Goal: Information Seeking & Learning: Learn about a topic

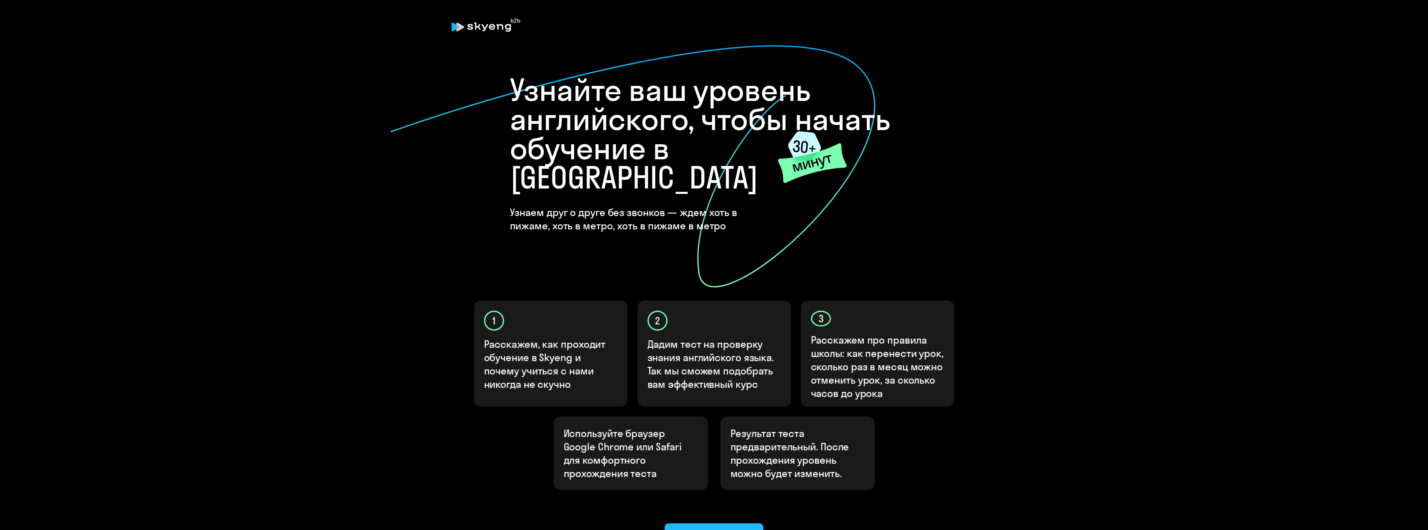
click at [715, 529] on div "Ок, приступаем!" at bounding box center [714, 535] width 76 height 13
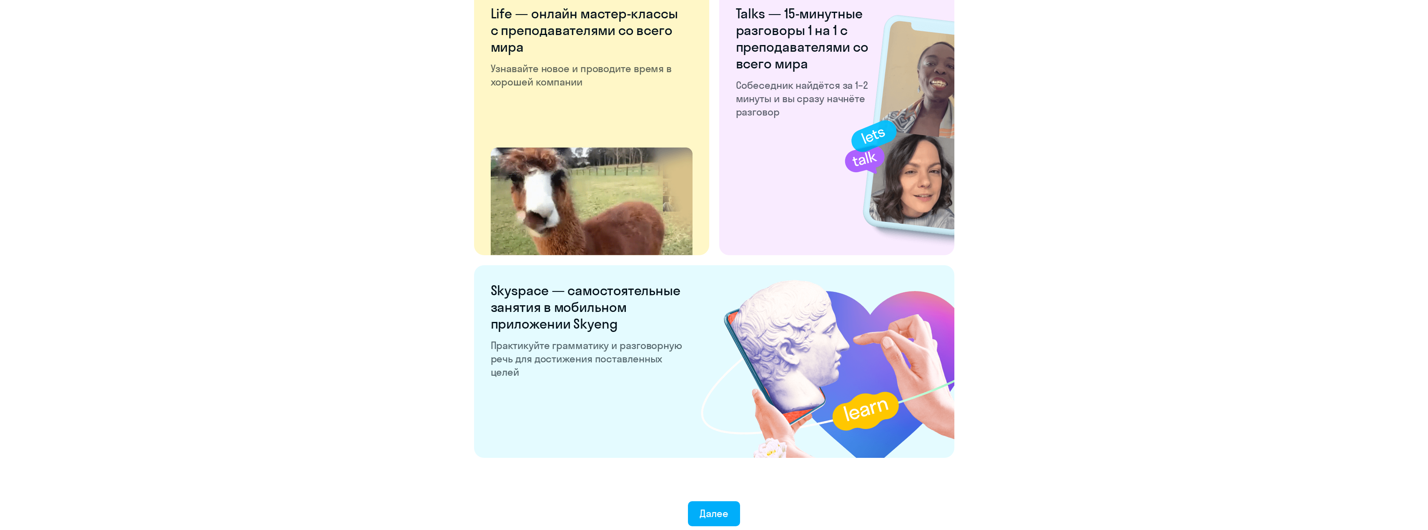
scroll to position [1402, 0]
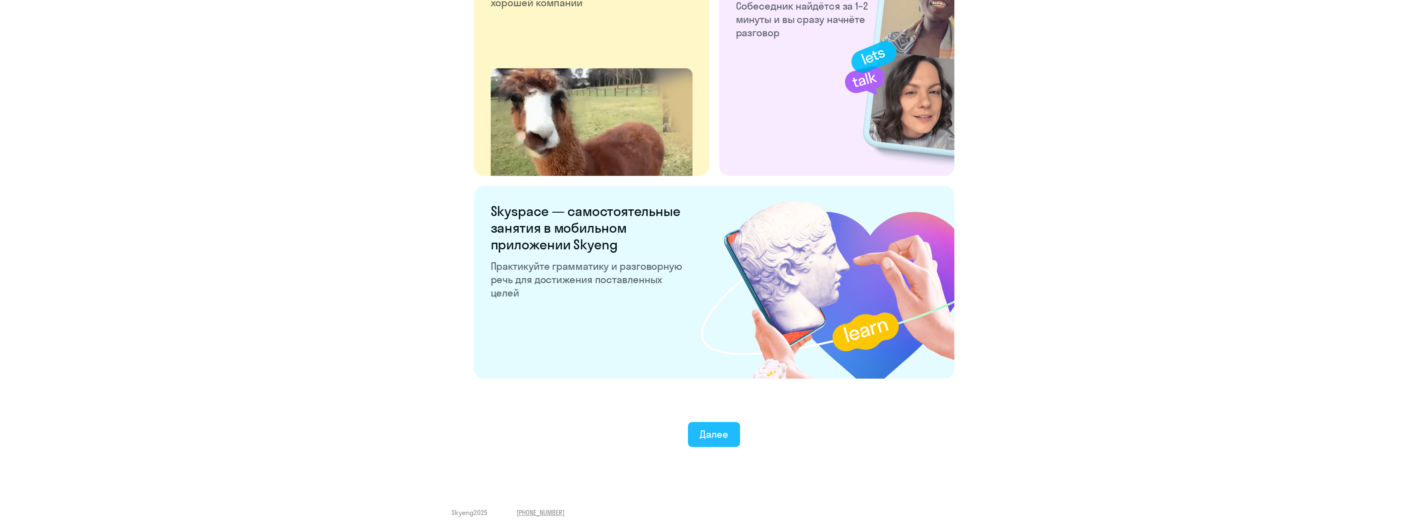
click at [716, 434] on div "Далее" at bounding box center [714, 433] width 29 height 13
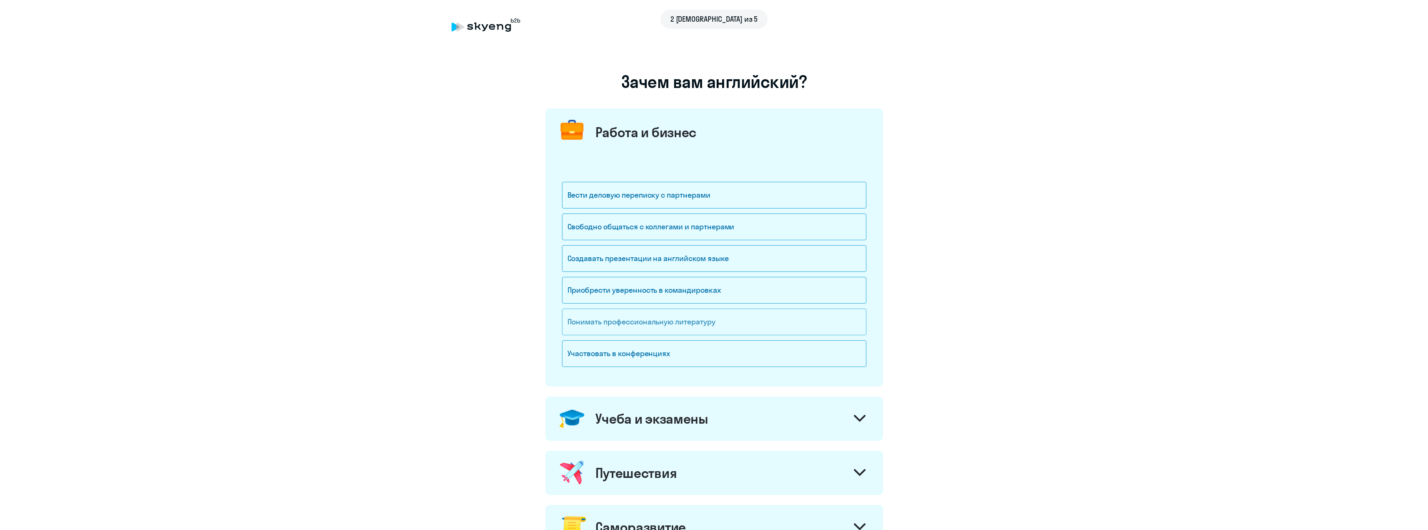
click at [693, 319] on div "Понимать профессиональную литературу" at bounding box center [714, 322] width 304 height 27
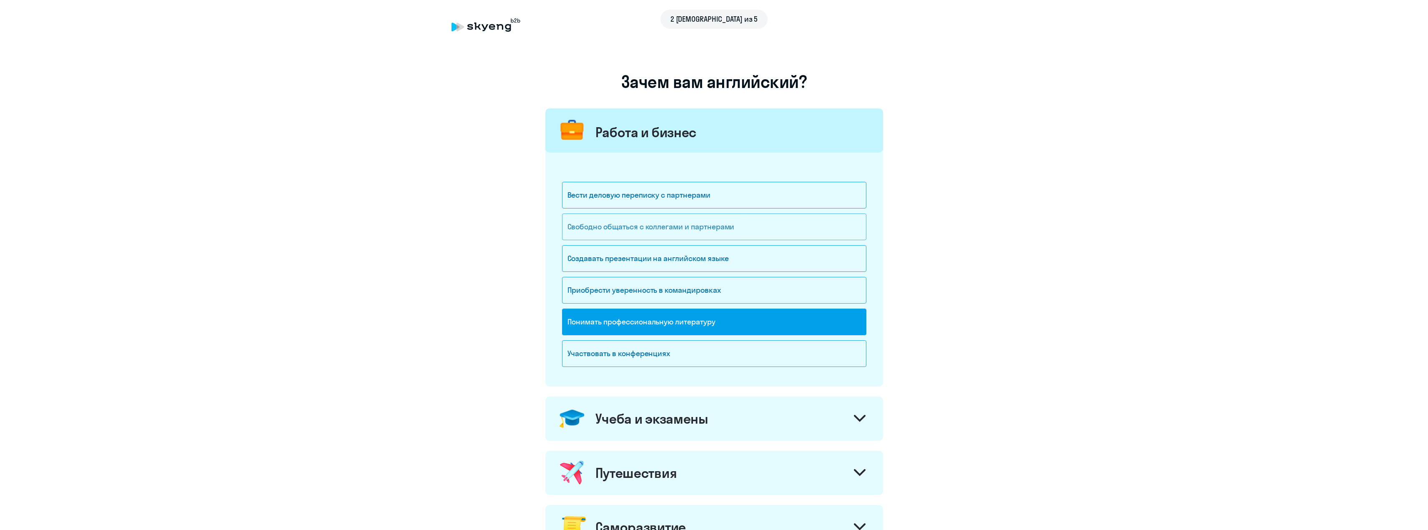
click at [647, 225] on div "Свободно общаться с коллегами и партнерами" at bounding box center [714, 226] width 304 height 27
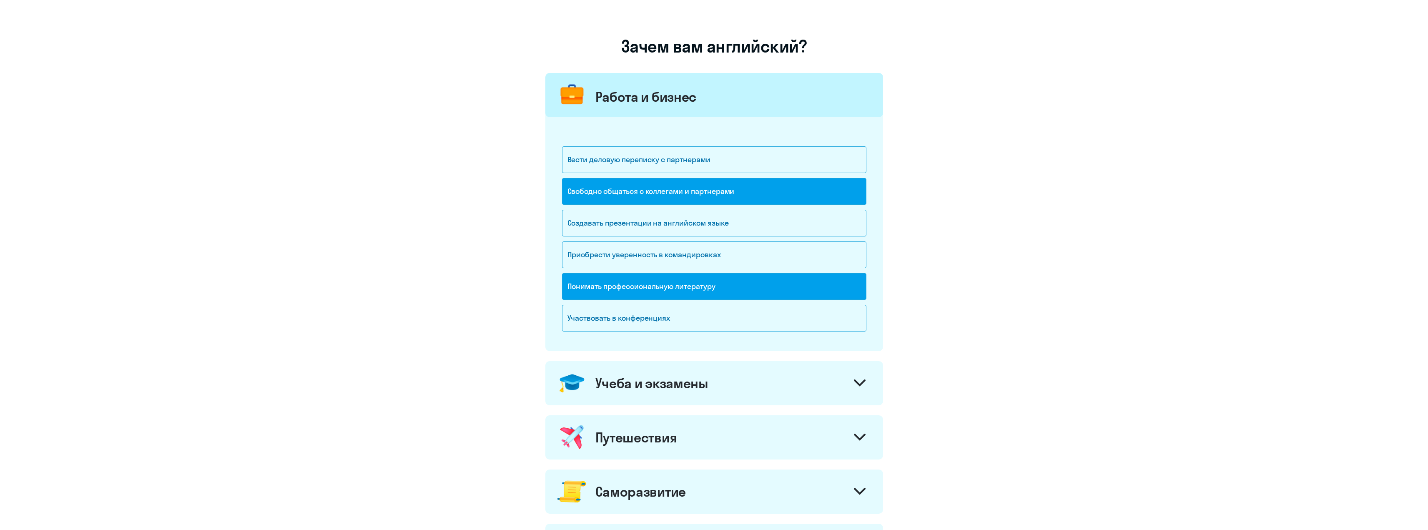
scroll to position [42, 0]
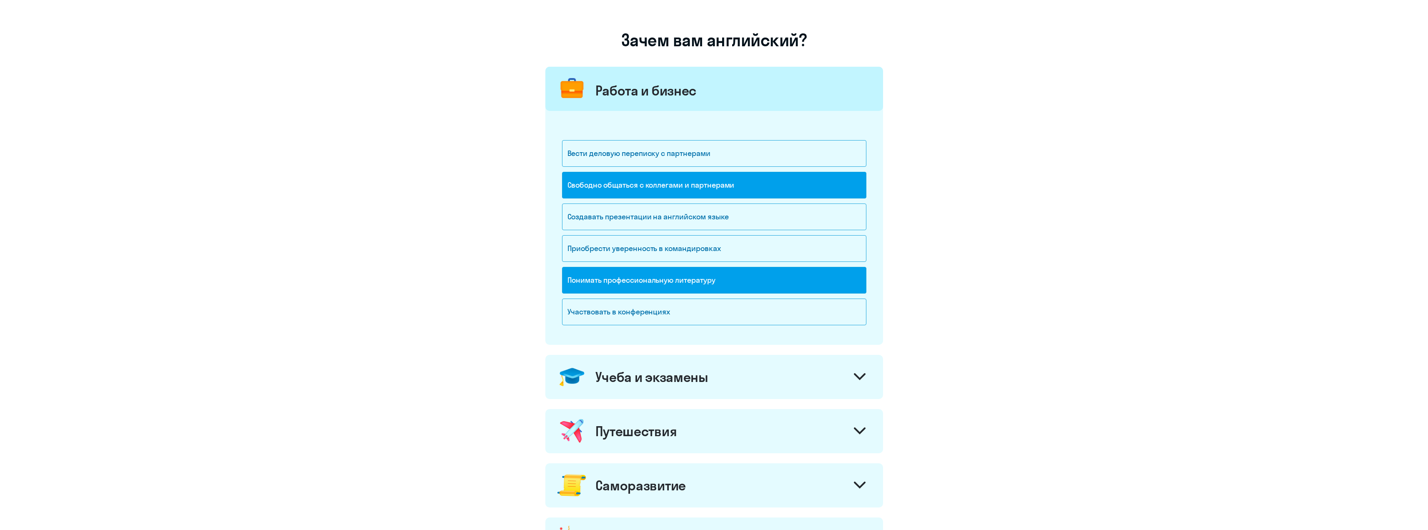
click at [647, 364] on div "Учеба и экзамены" at bounding box center [714, 377] width 338 height 44
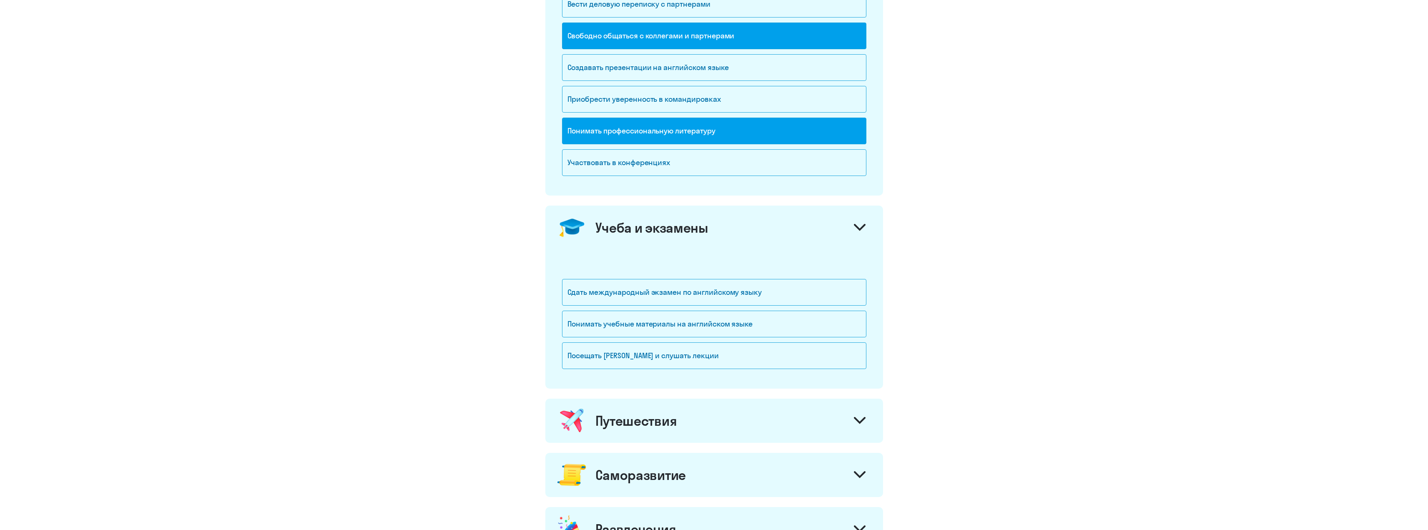
scroll to position [208, 0]
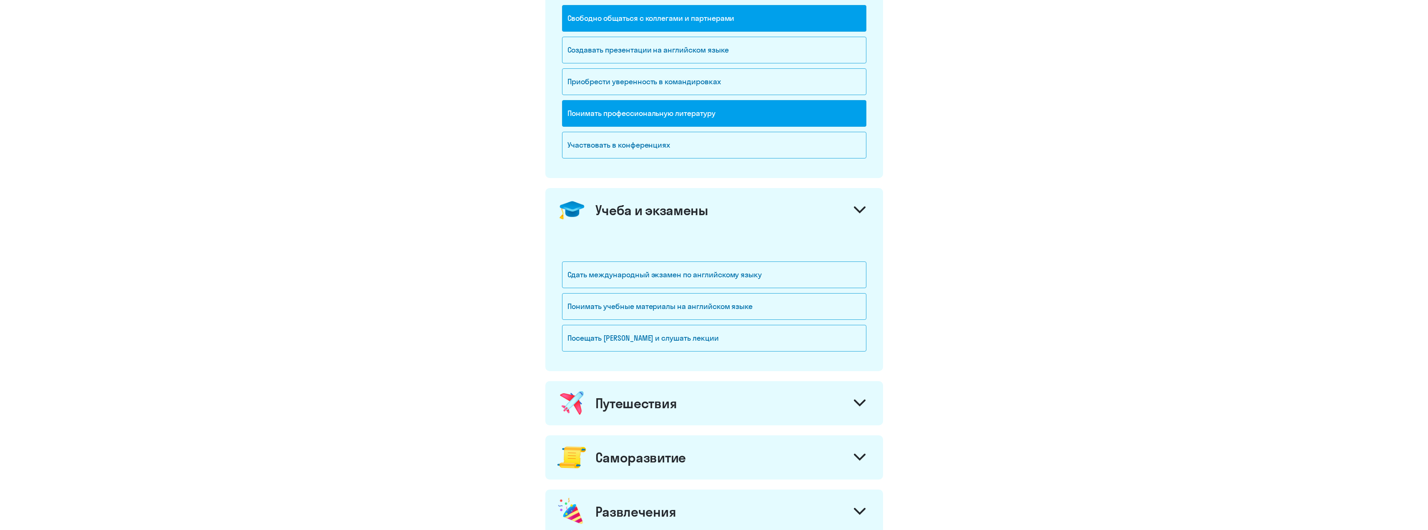
click at [678, 223] on div "Учеба и экзамены" at bounding box center [714, 210] width 338 height 44
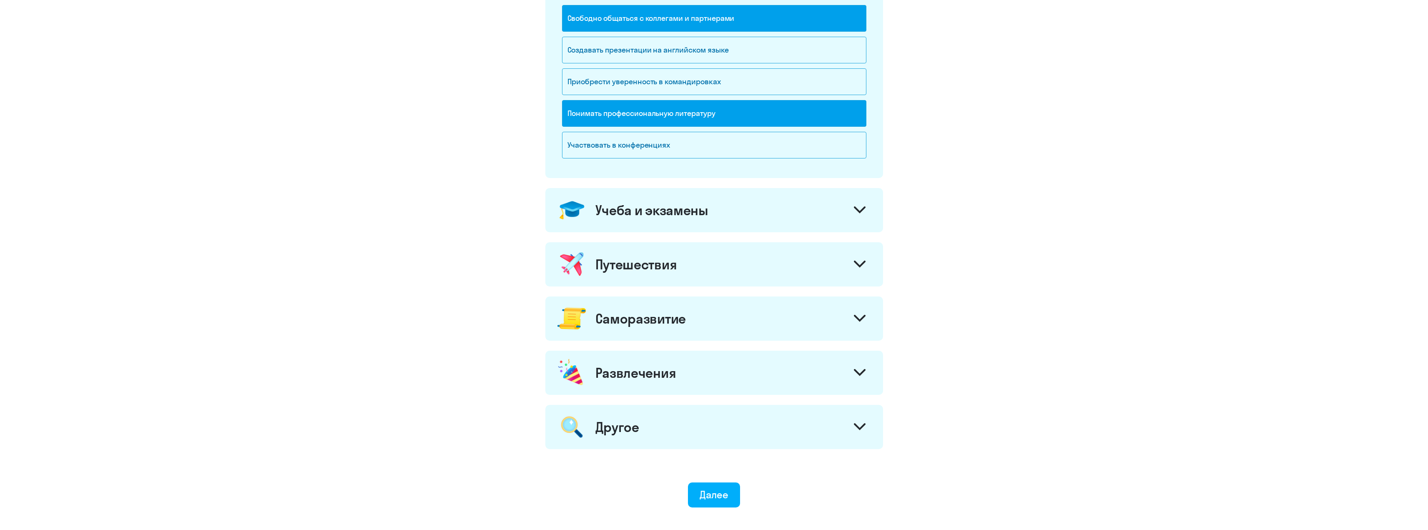
click at [654, 279] on div "Путешествия" at bounding box center [714, 264] width 338 height 44
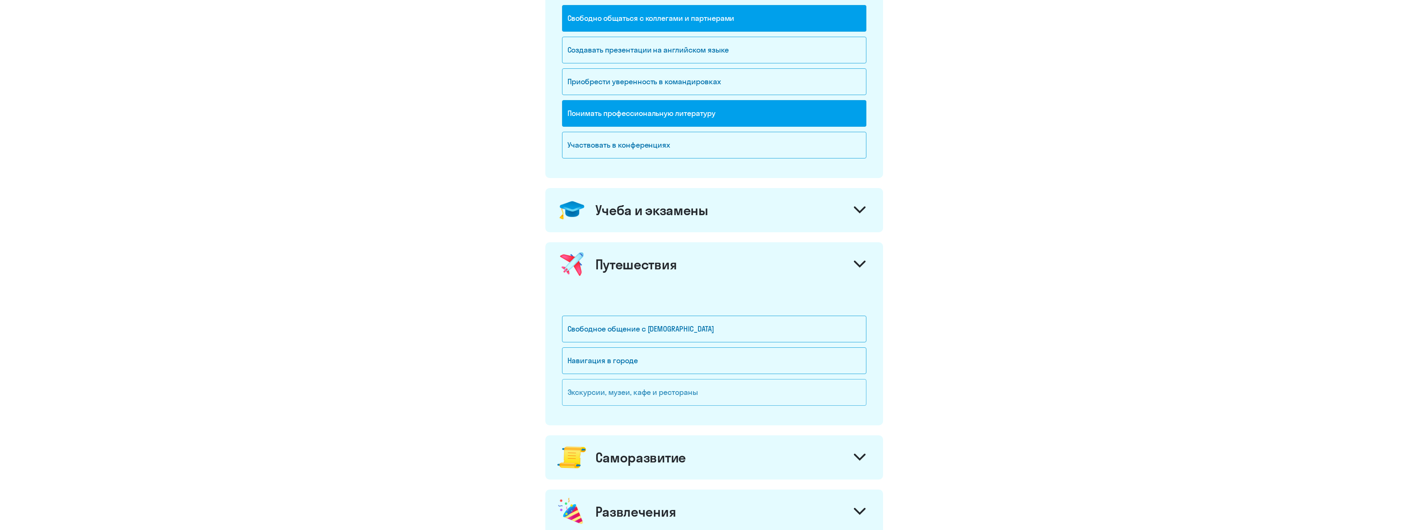
click at [651, 392] on div "Экскурсии, музеи, кафе и рестораны" at bounding box center [714, 392] width 304 height 27
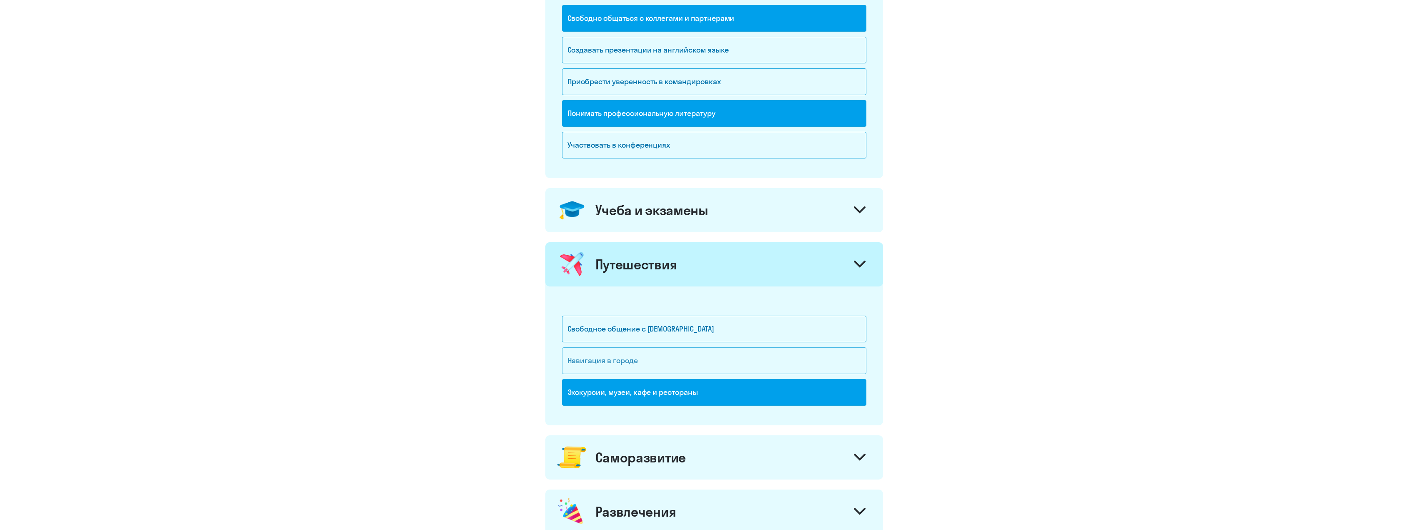
click at [651, 361] on div "Навигация в городе" at bounding box center [714, 360] width 304 height 27
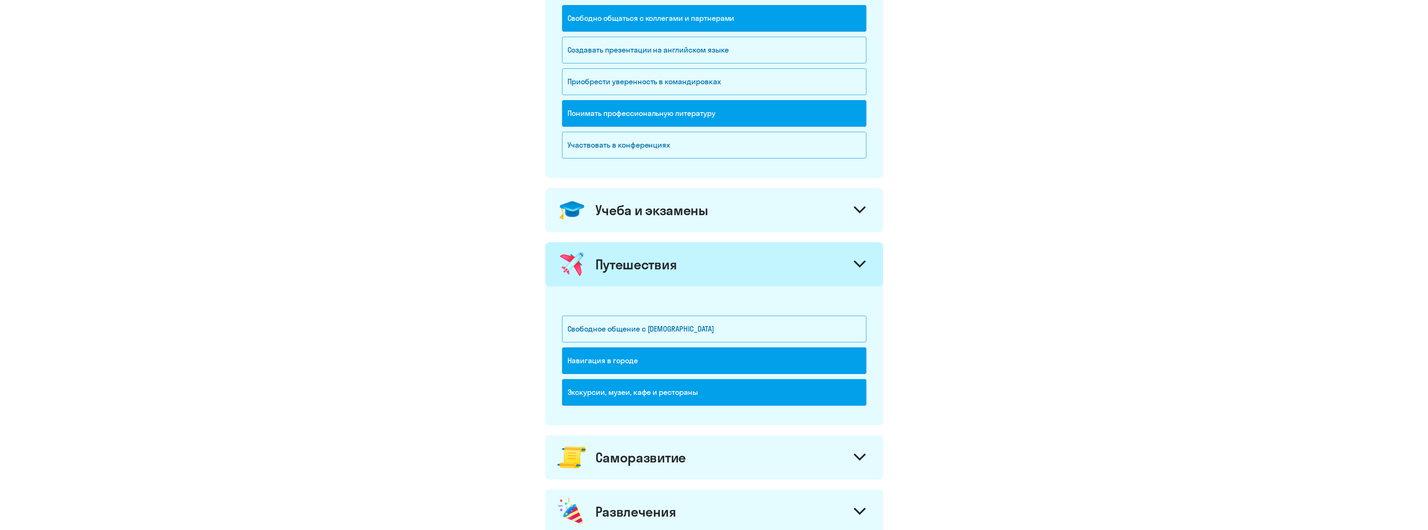
click at [694, 264] on div "Путешествия" at bounding box center [714, 264] width 338 height 44
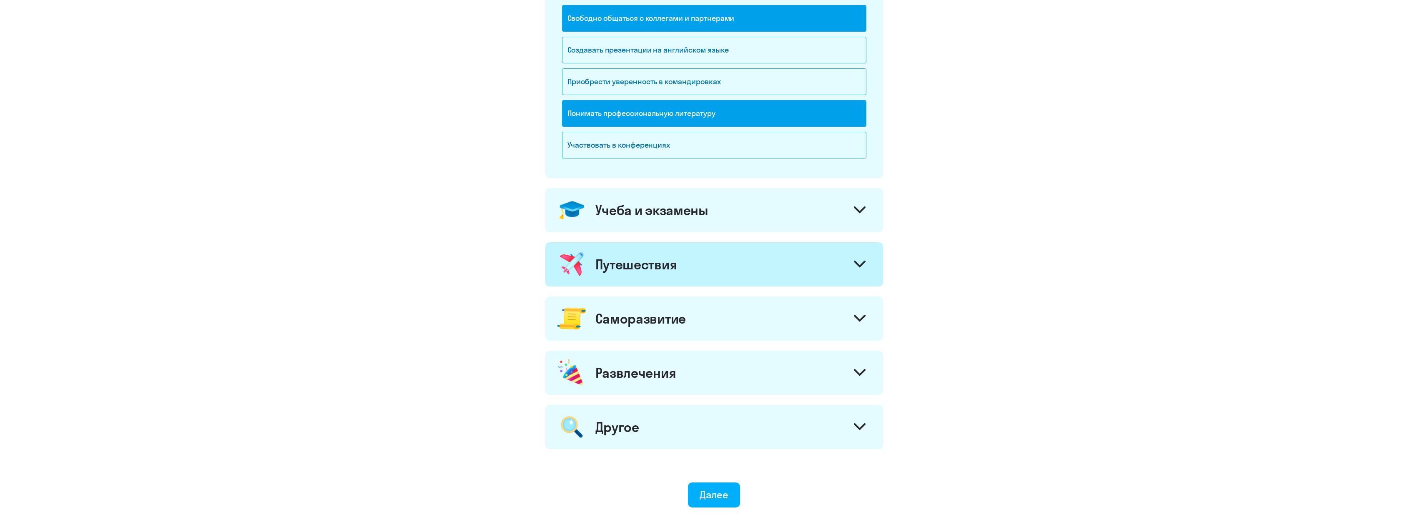
click at [686, 315] on div "Саморазвитие" at bounding box center [714, 318] width 338 height 44
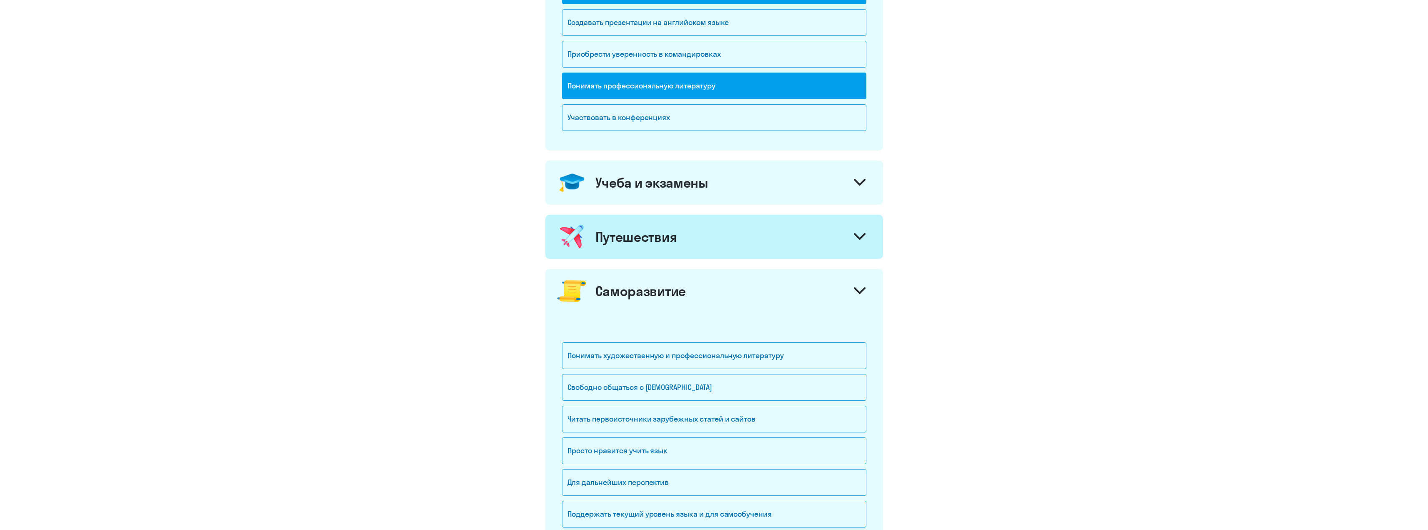
scroll to position [334, 0]
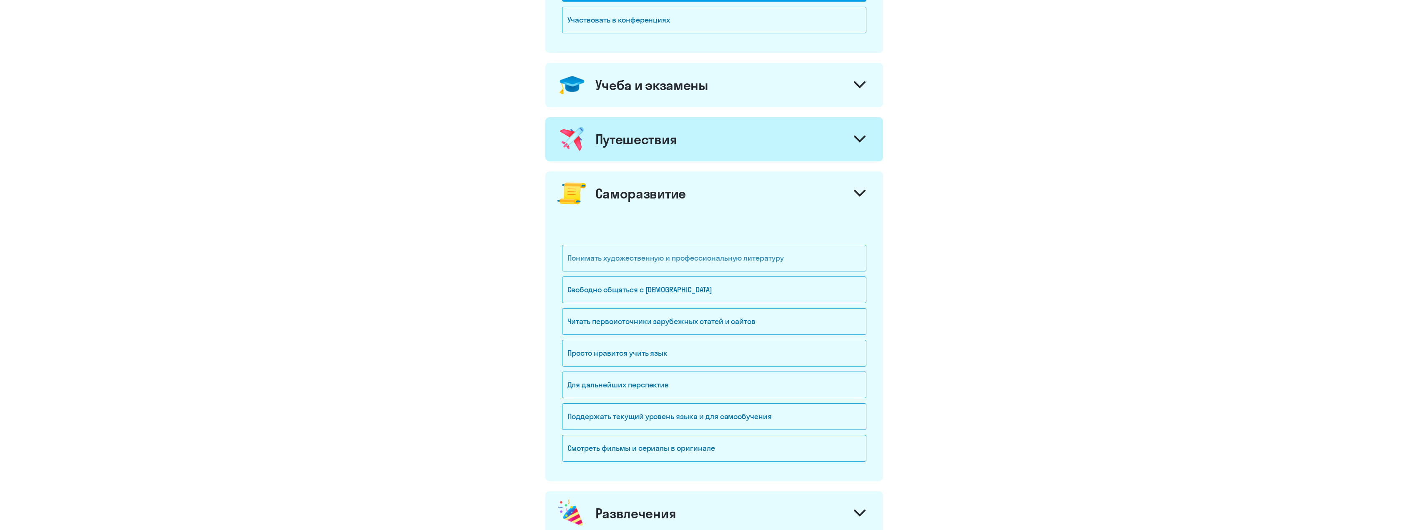
click at [709, 259] on div "Понимать художественную и профессиональную литературу" at bounding box center [714, 258] width 304 height 27
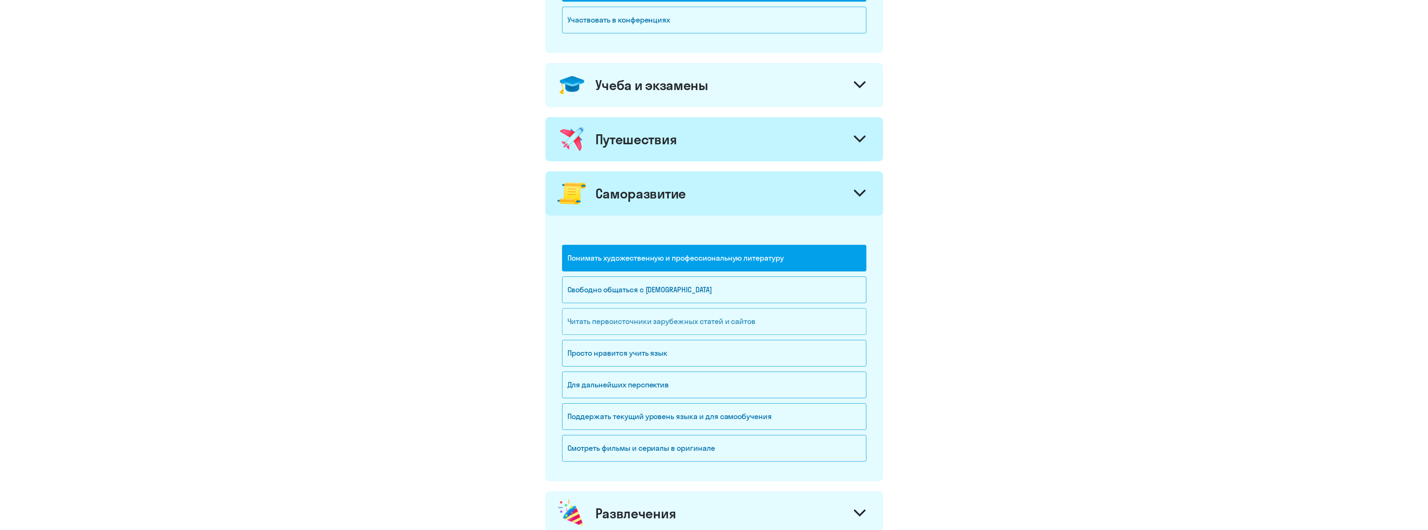
click at [677, 318] on div "Читать первоисточники зарубежных статей и сайтов" at bounding box center [714, 321] width 304 height 27
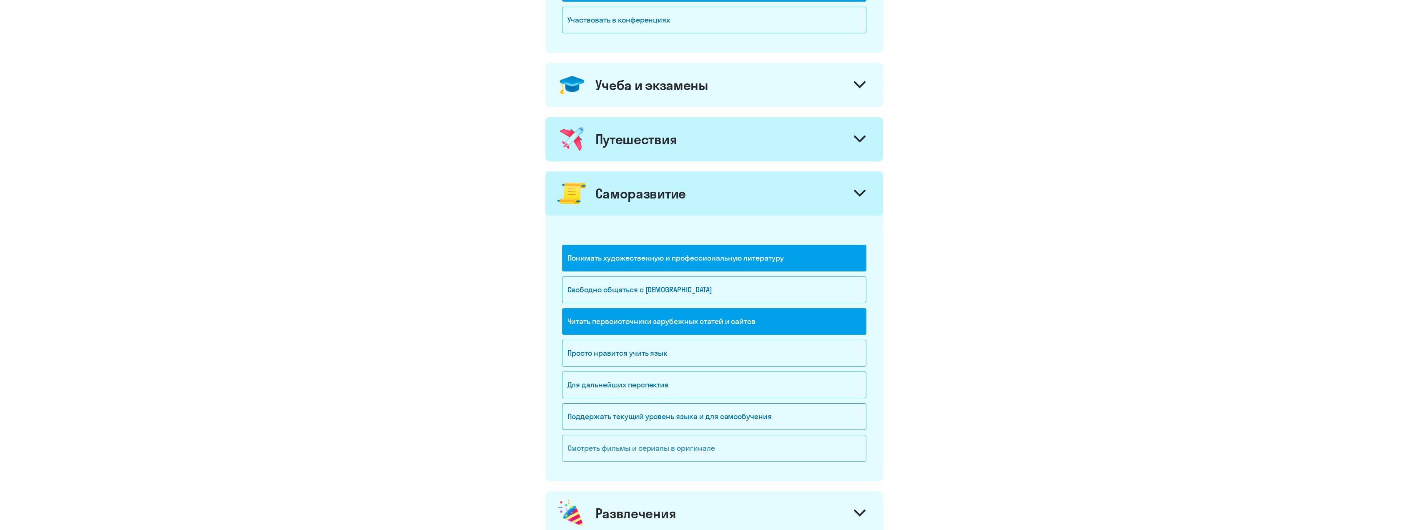
click at [674, 448] on div "Смотреть фильмы и сериалы в оригинале" at bounding box center [714, 448] width 304 height 27
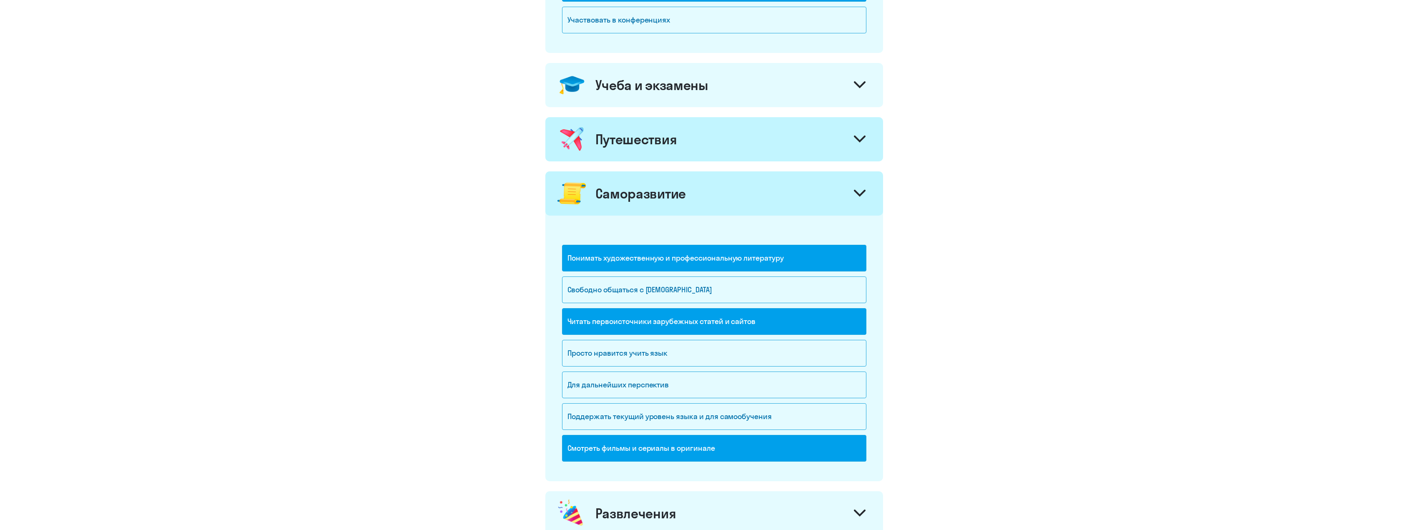
click at [725, 202] on div "Саморазвитие" at bounding box center [714, 193] width 338 height 44
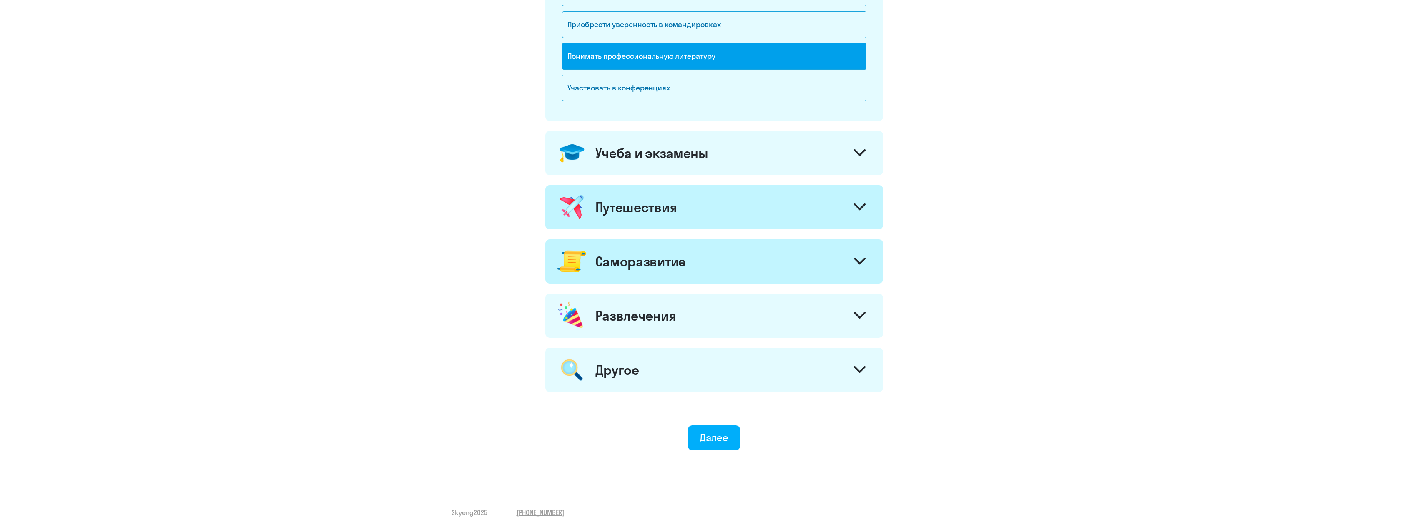
click at [662, 323] on div "Развлечения" at bounding box center [635, 315] width 81 height 17
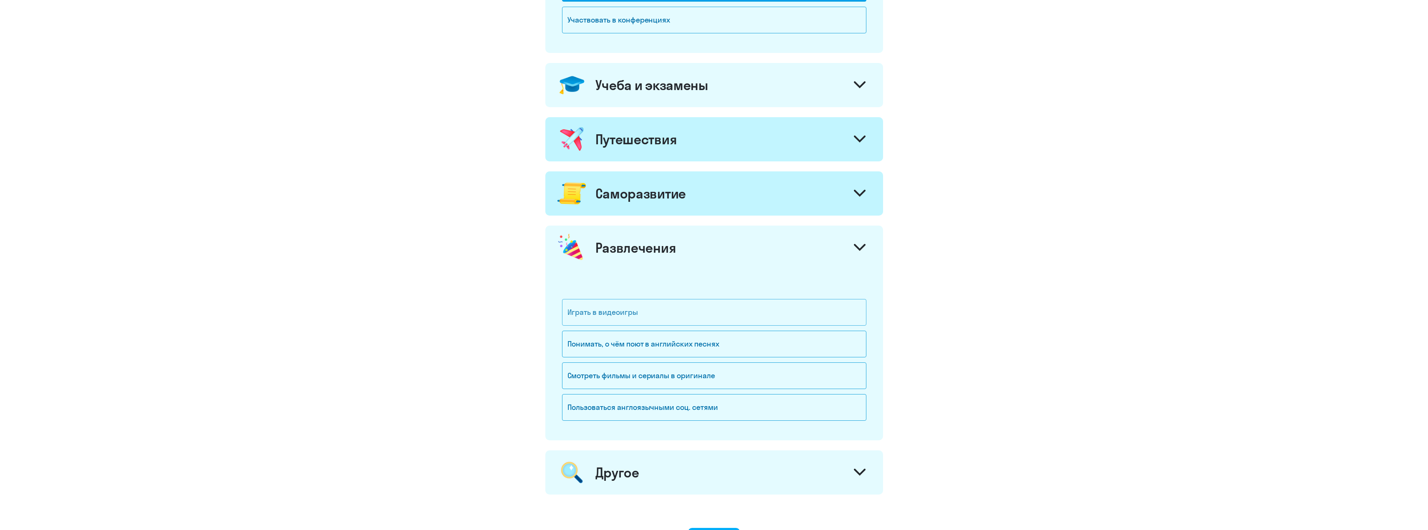
click at [643, 308] on div "Играть в видеоигры" at bounding box center [714, 312] width 304 height 27
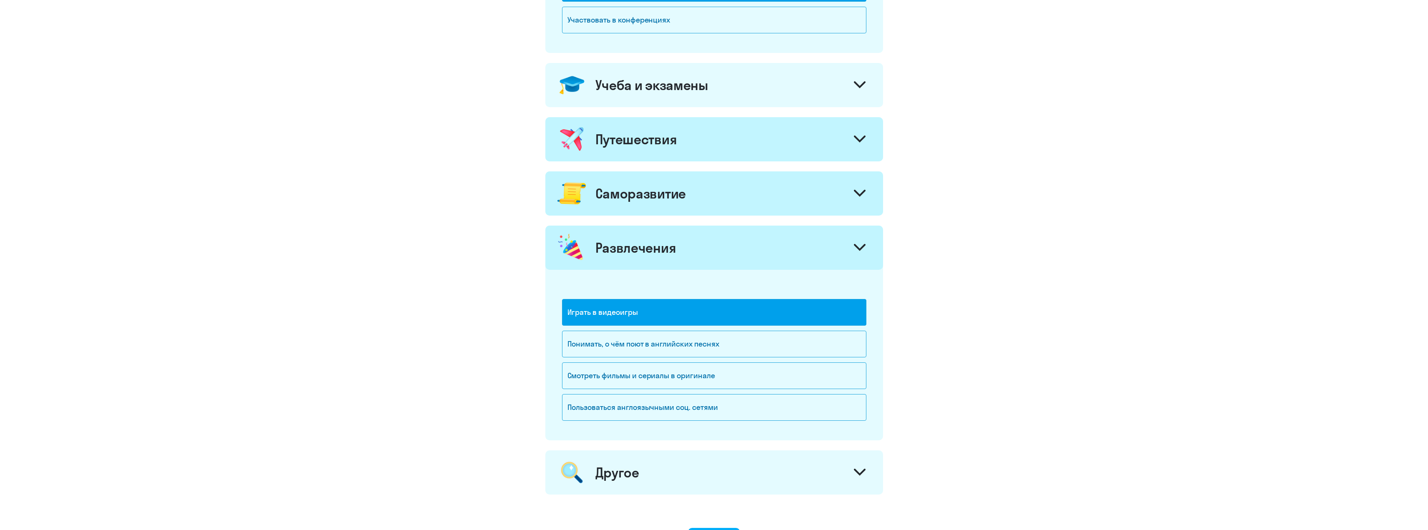
click at [677, 236] on div "Развлечения" at bounding box center [714, 248] width 338 height 44
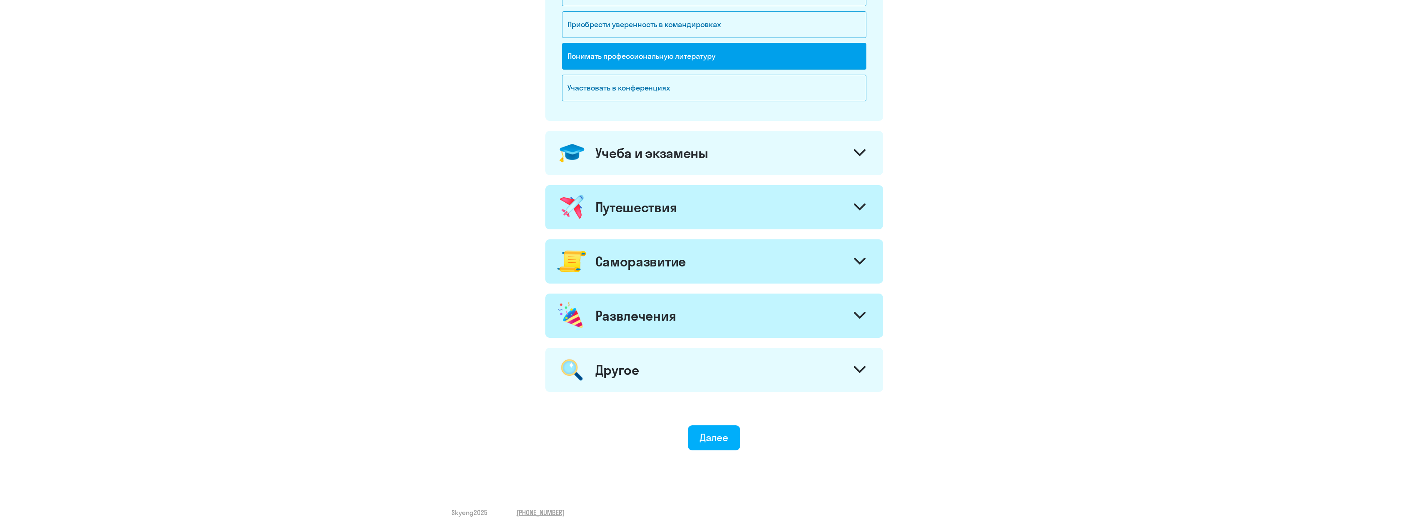
click at [642, 382] on div "Другое" at bounding box center [714, 370] width 338 height 44
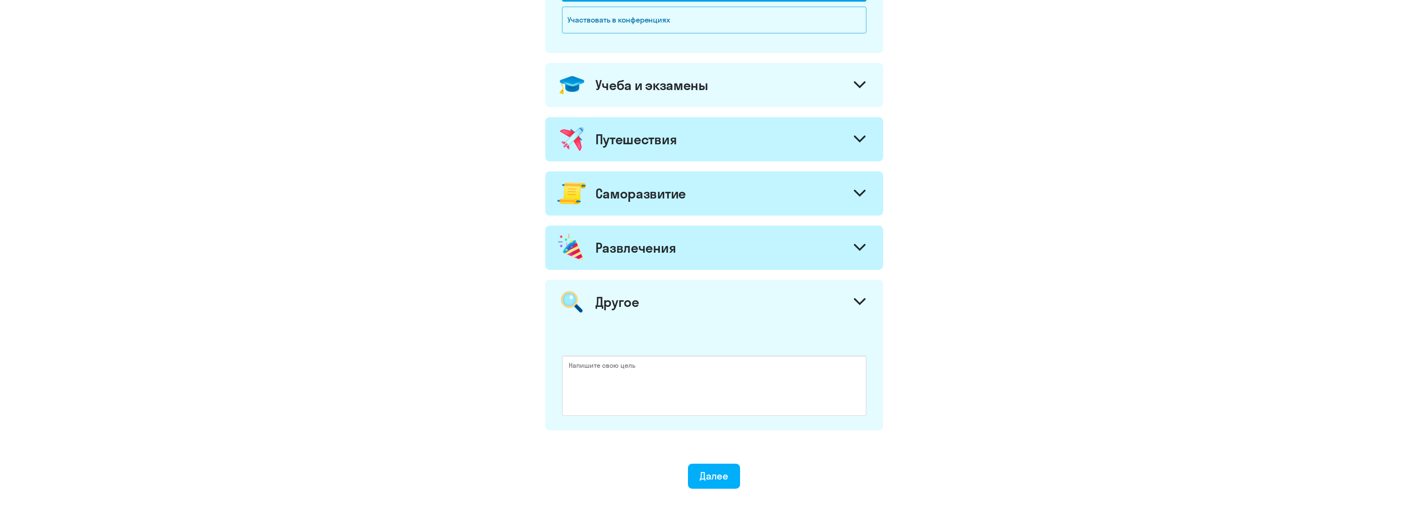
click at [659, 299] on div "Другое" at bounding box center [714, 302] width 338 height 44
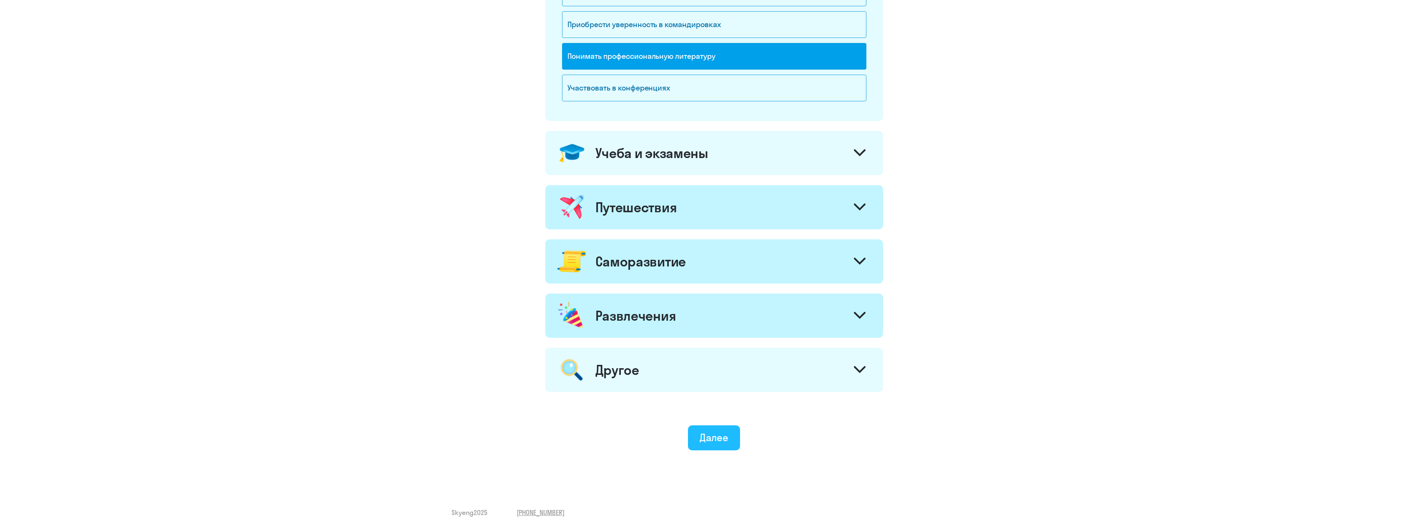
click at [702, 435] on div "Далее" at bounding box center [714, 437] width 29 height 13
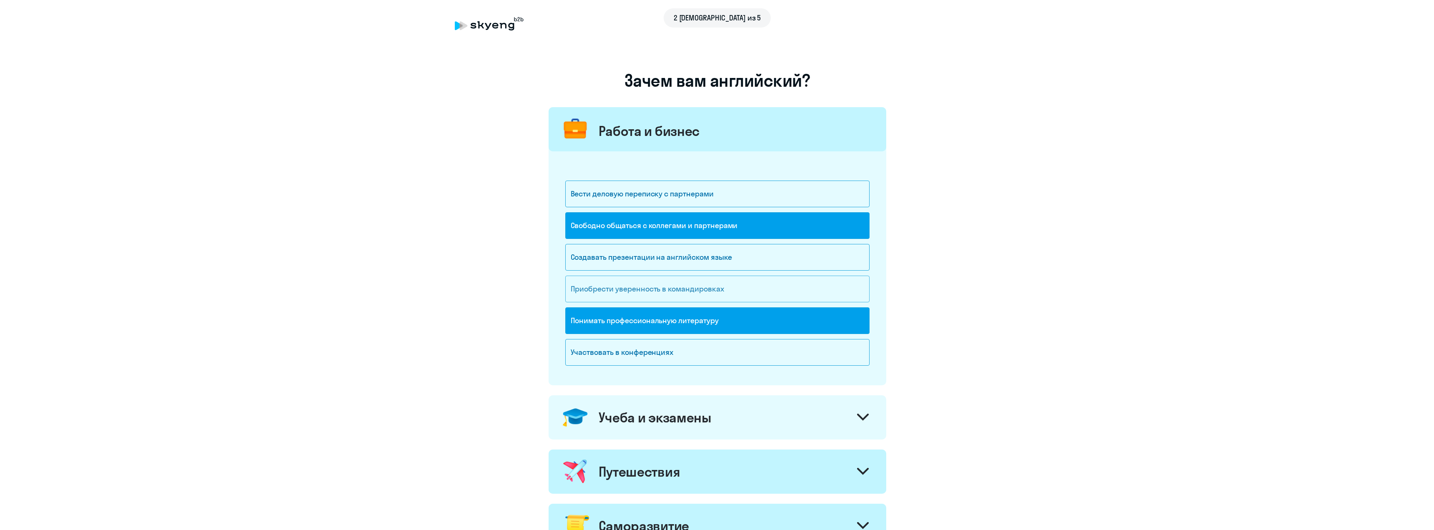
scroll to position [0, 0]
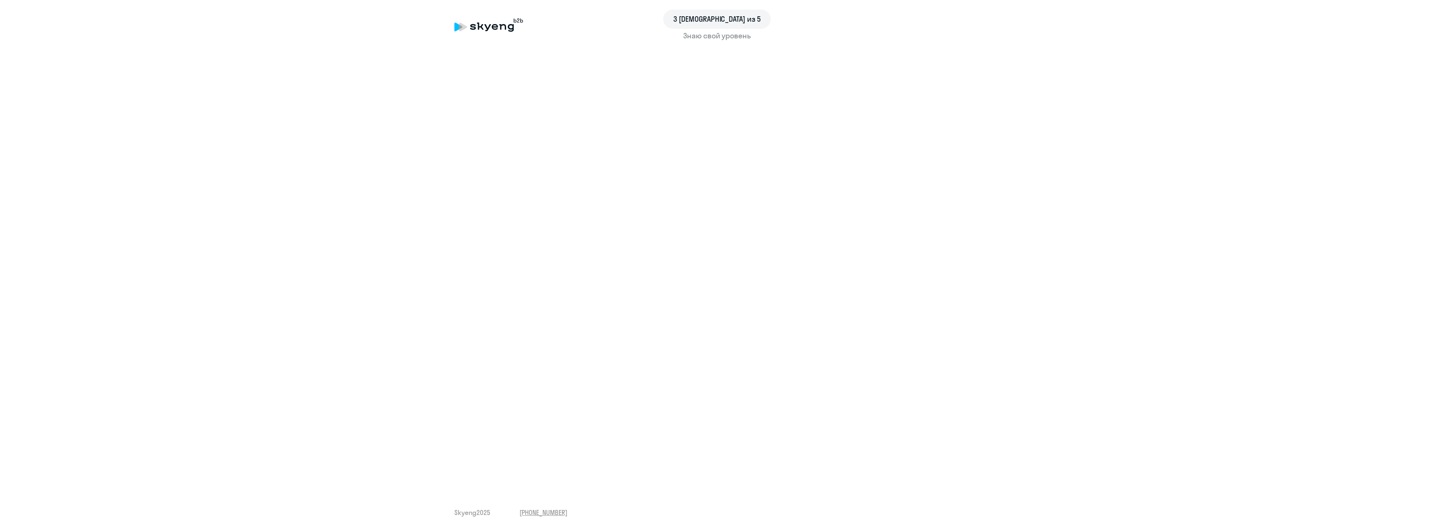
click at [700, 38] on div "Знаю свой уровень" at bounding box center [716, 35] width 525 height 11
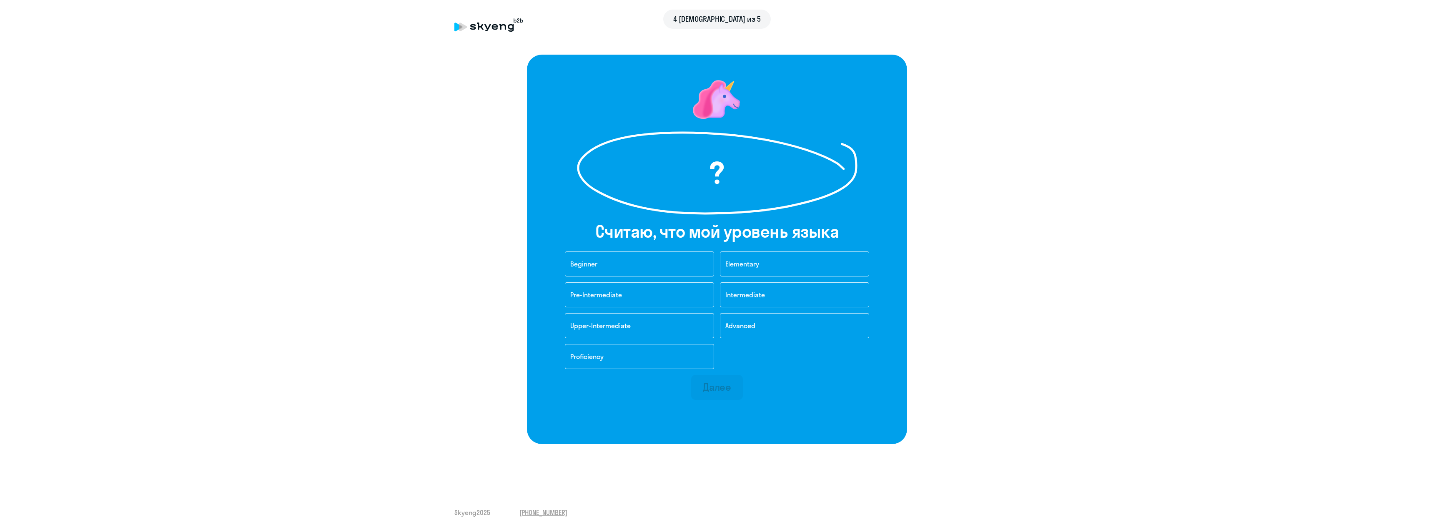
drag, startPoint x: 696, startPoint y: 386, endPoint x: 678, endPoint y: 372, distance: 23.2
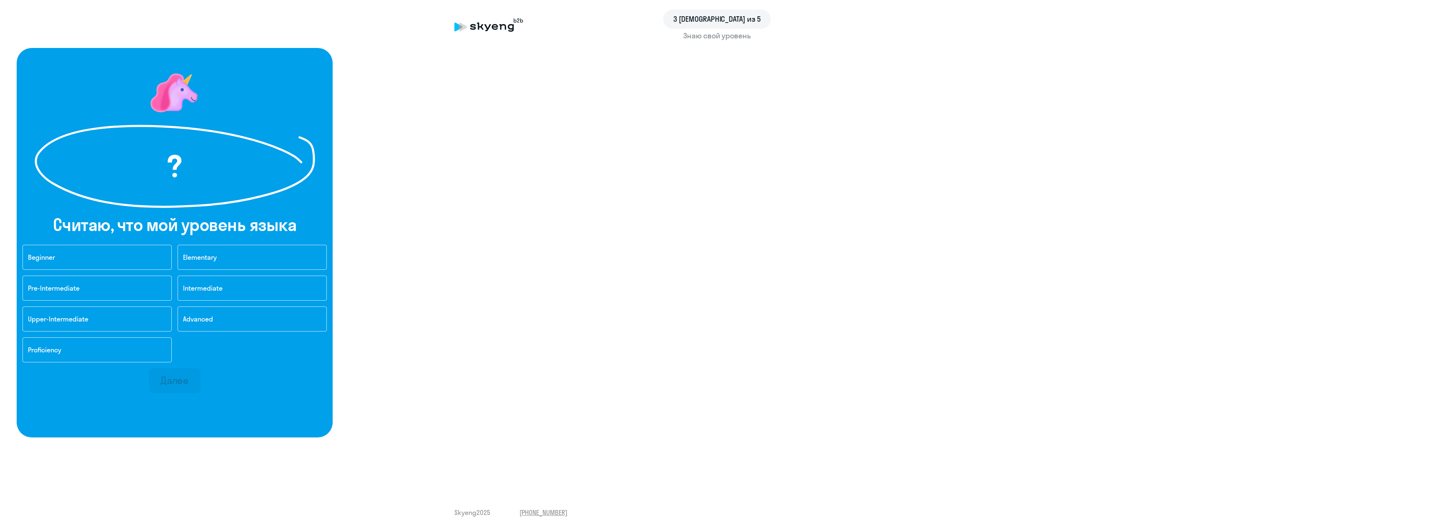
drag, startPoint x: 602, startPoint y: 138, endPoint x: 607, endPoint y: 138, distance: 5.0
drag, startPoint x: 597, startPoint y: 126, endPoint x: 519, endPoint y: 102, distance: 81.6
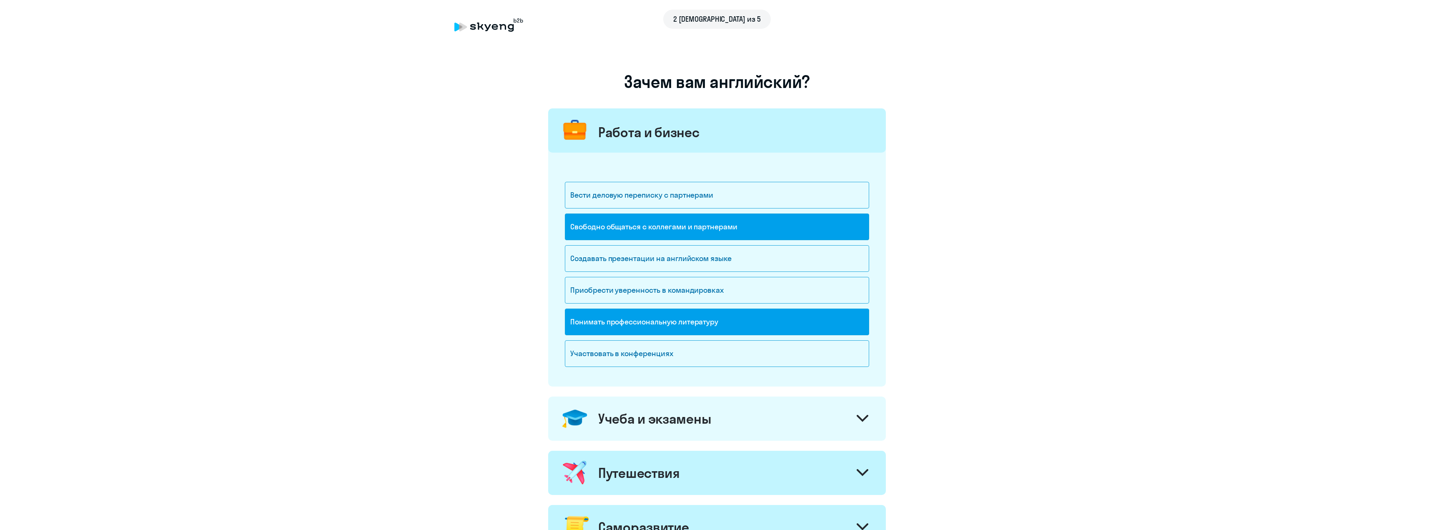
click at [657, 409] on div "Учеба и экзамены" at bounding box center [717, 418] width 338 height 44
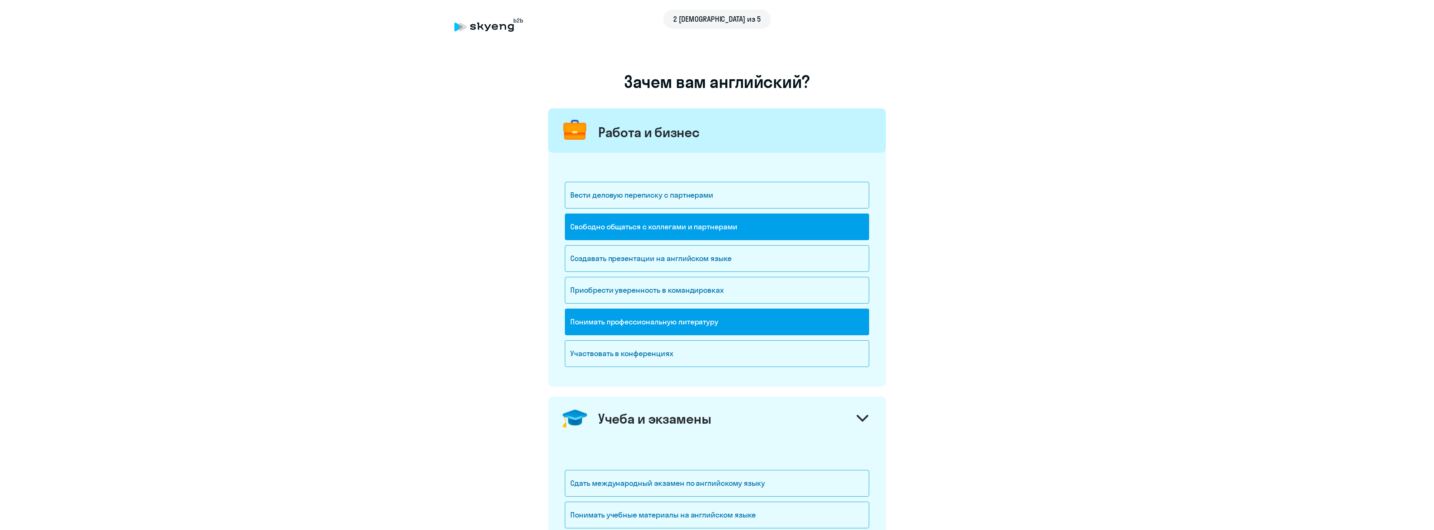
click at [1302, 207] on onb-ai-goals-route "Зачем вам английский? Работа и бизнес Вести деловую переписку с партнерами Своб…" at bounding box center [717, 453] width 1401 height 797
drag, startPoint x: 478, startPoint y: 18, endPoint x: 479, endPoint y: 28, distance: 10.0
click at [476, 23] on div "2 шаг из 5" at bounding box center [716, 19] width 525 height 19
click at [479, 28] on div "2 шаг из 5" at bounding box center [716, 19] width 525 height 19
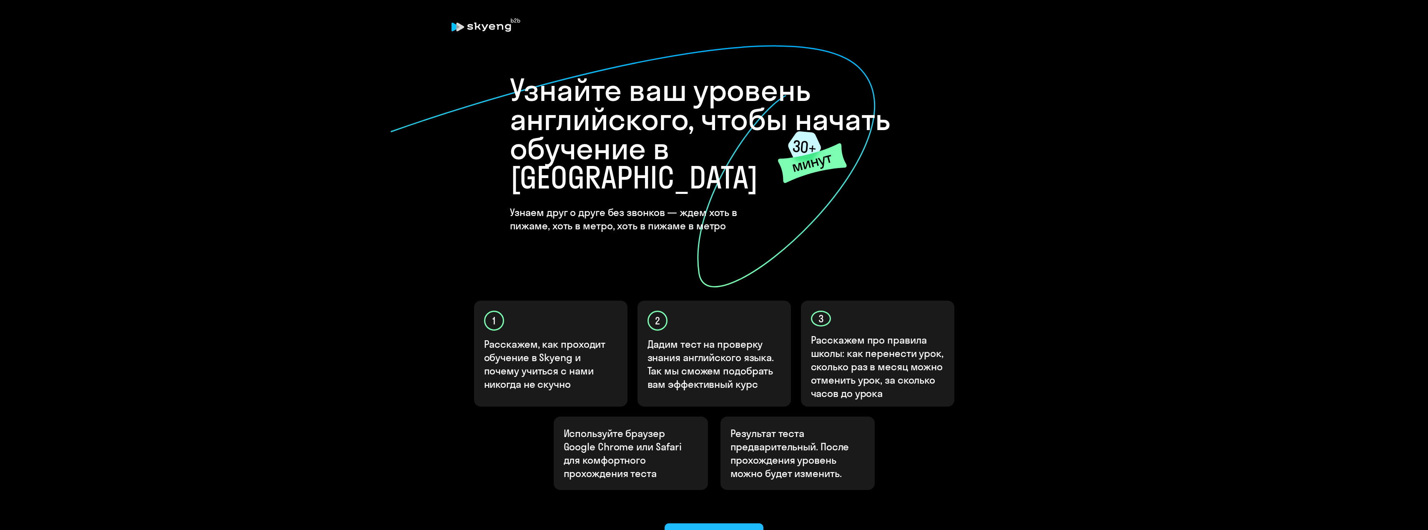
click at [735, 529] on div "Ок, приступаем!" at bounding box center [714, 535] width 76 height 13
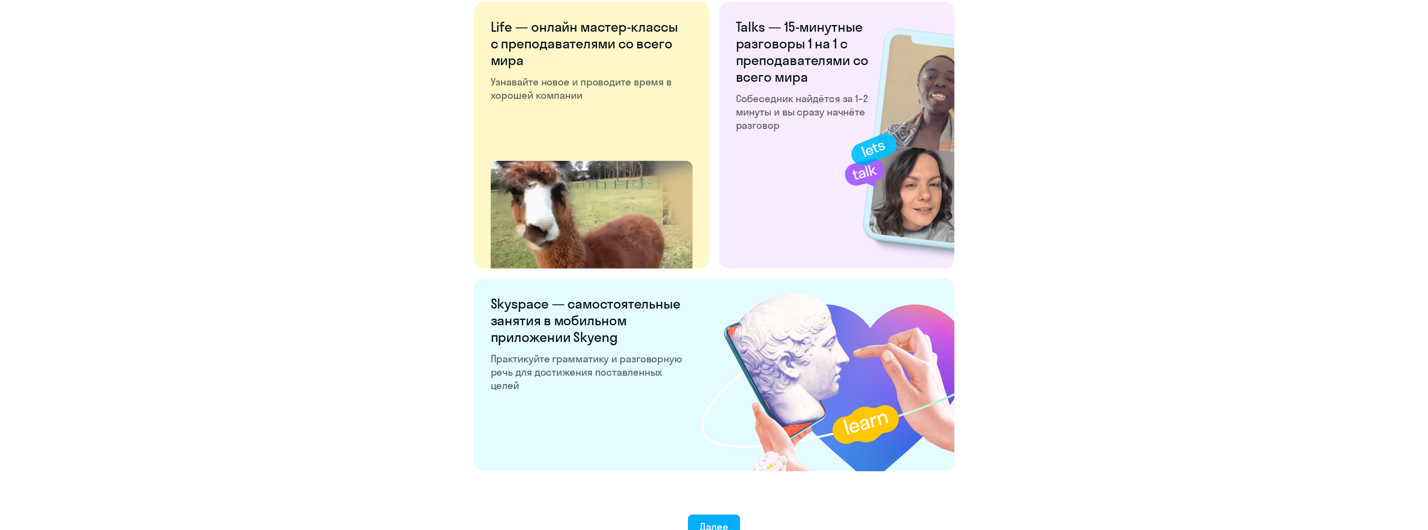
scroll to position [1402, 0]
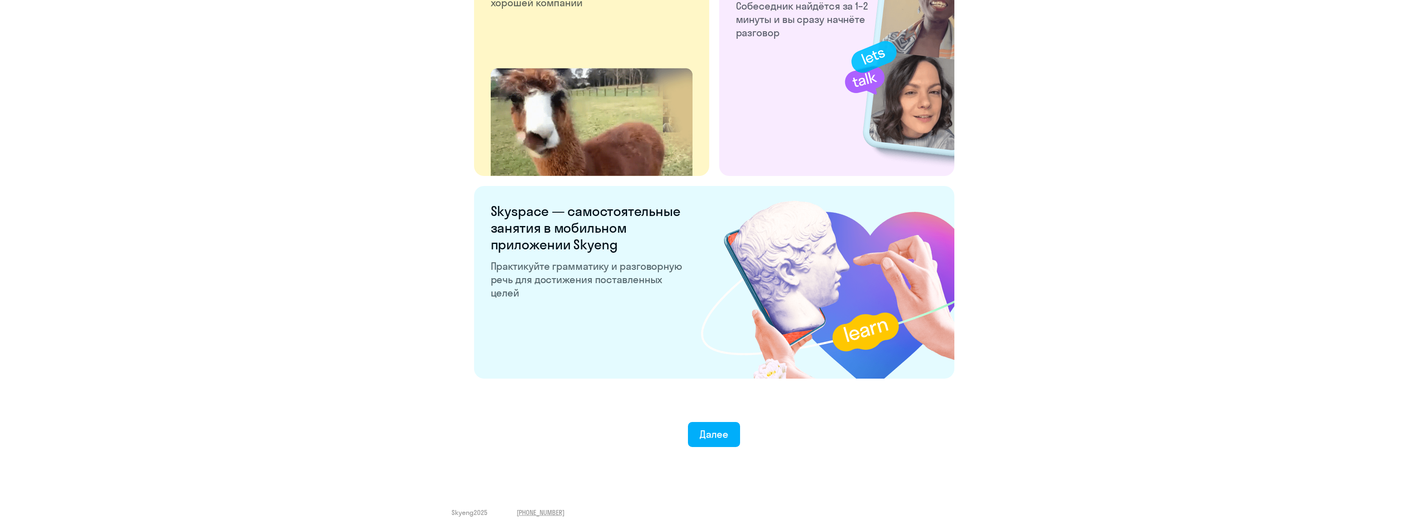
click at [713, 436] on div "Далее" at bounding box center [714, 433] width 29 height 13
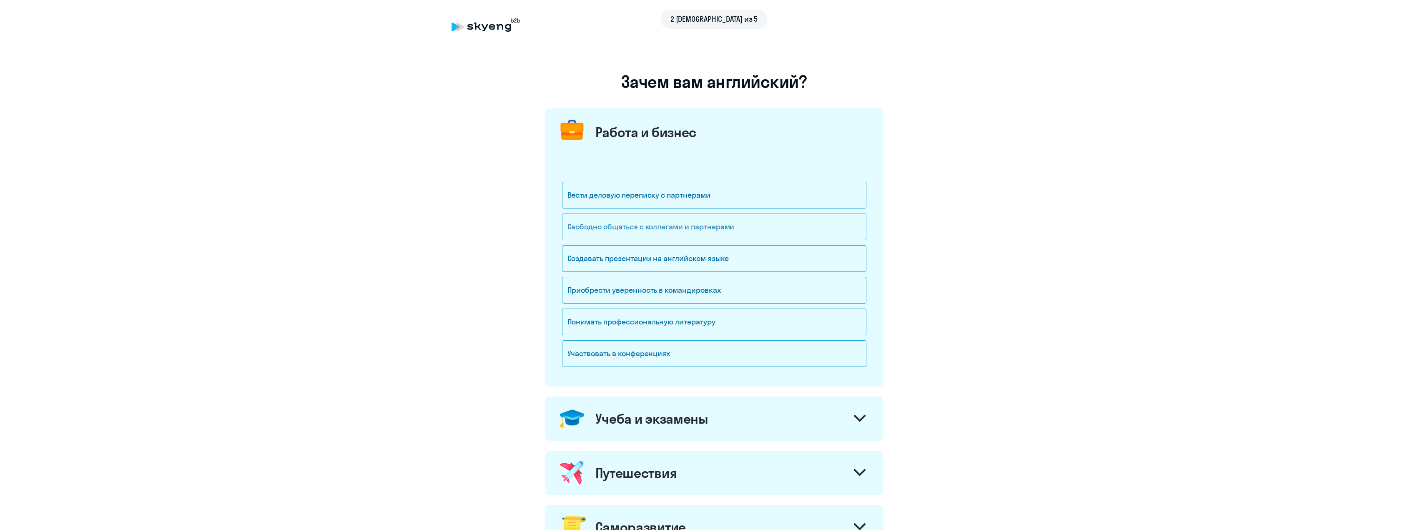
click at [712, 232] on div "Свободно общаться с коллегами и партнерами" at bounding box center [714, 226] width 304 height 27
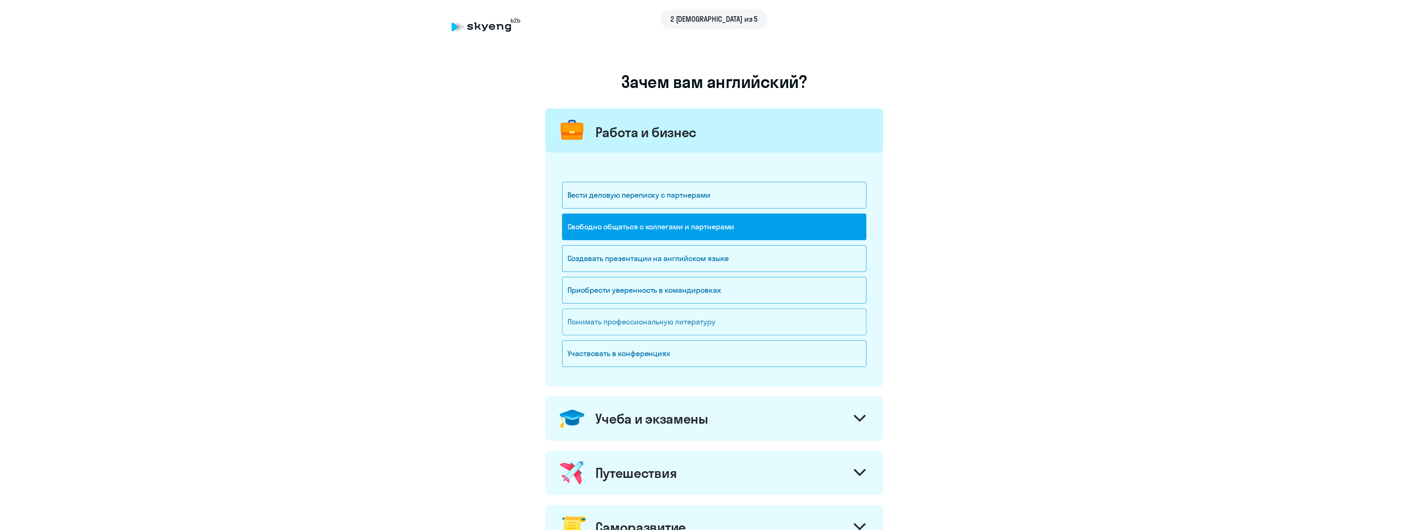
click at [692, 321] on div "Понимать профессиональную литературу" at bounding box center [714, 322] width 304 height 27
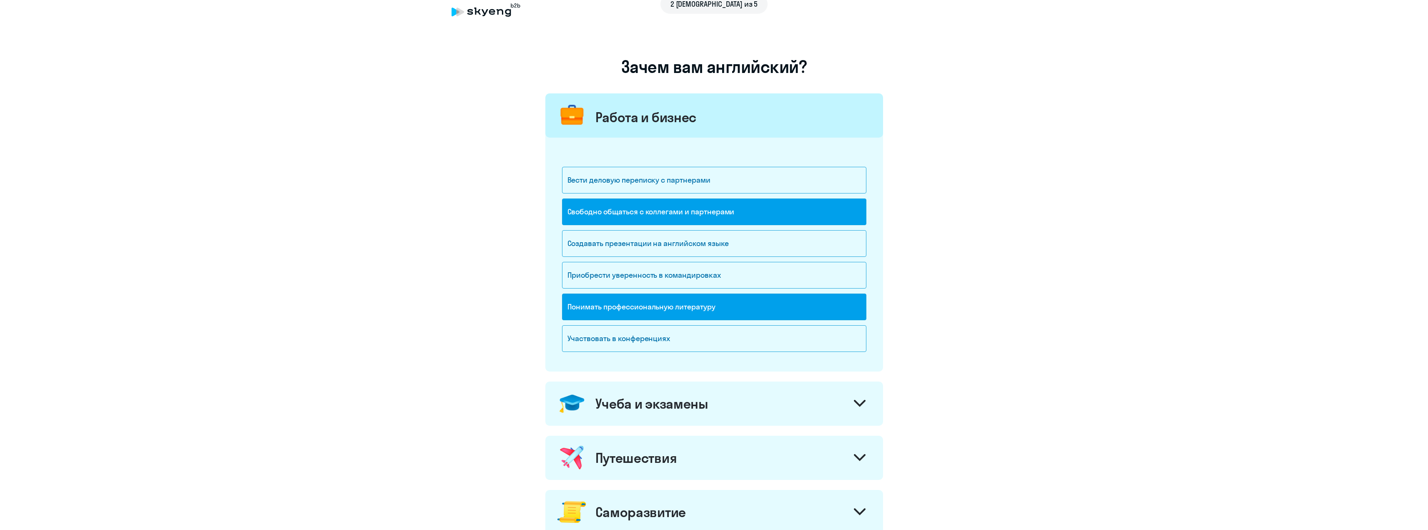
scroll to position [208, 0]
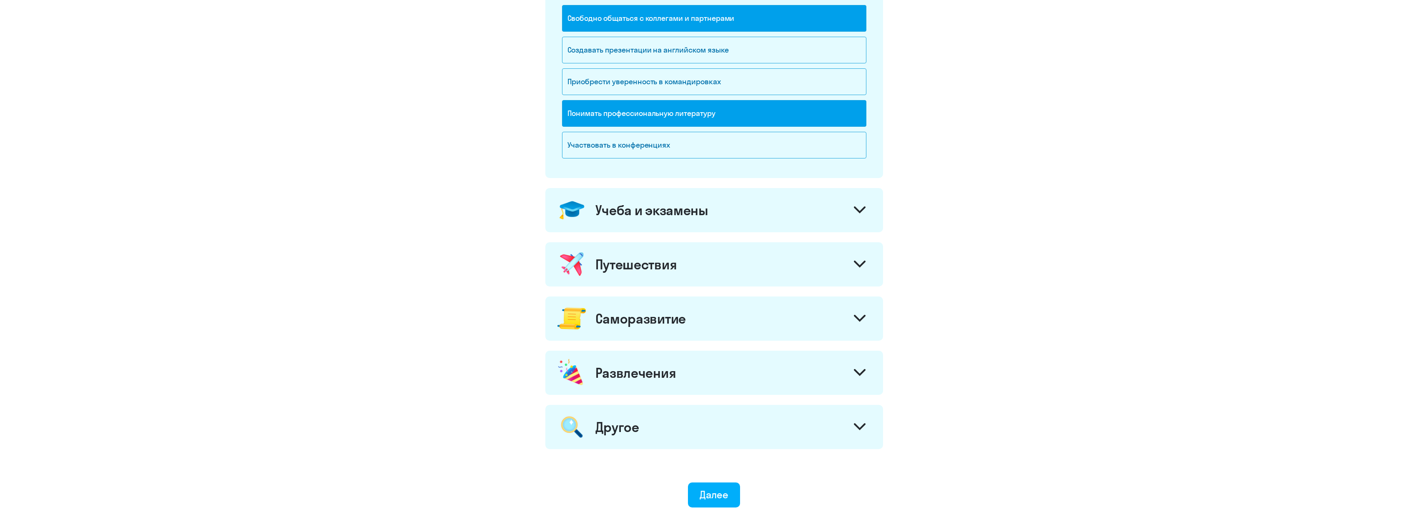
click at [655, 222] on div "Учеба и экзамены" at bounding box center [714, 210] width 338 height 44
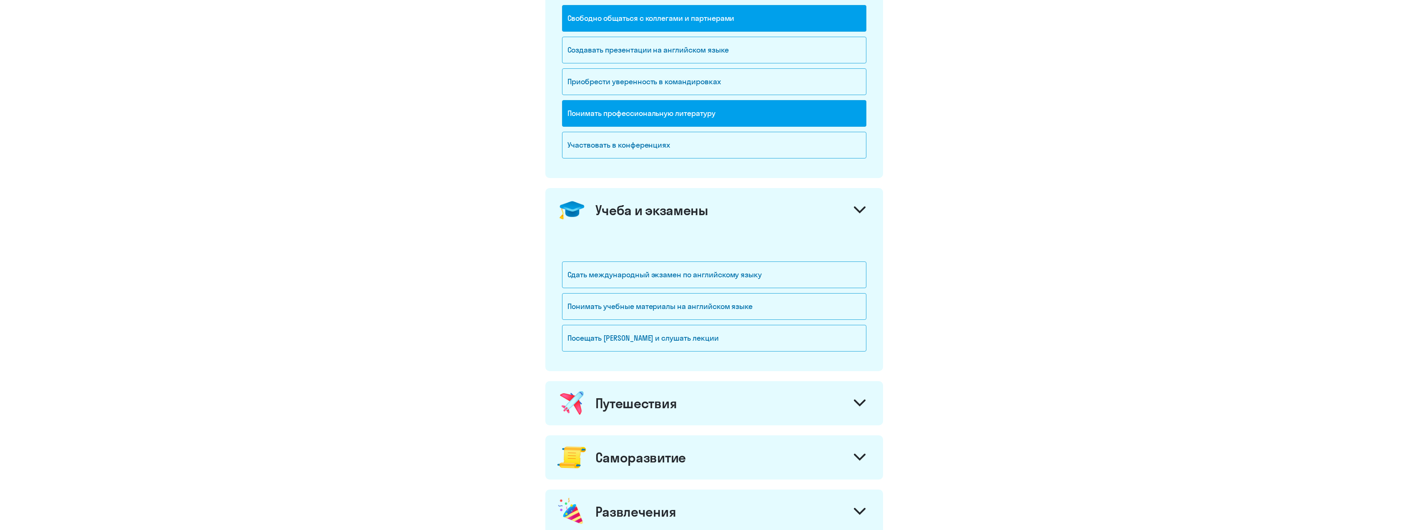
click at [655, 216] on div "Учеба и экзамены" at bounding box center [651, 210] width 113 height 17
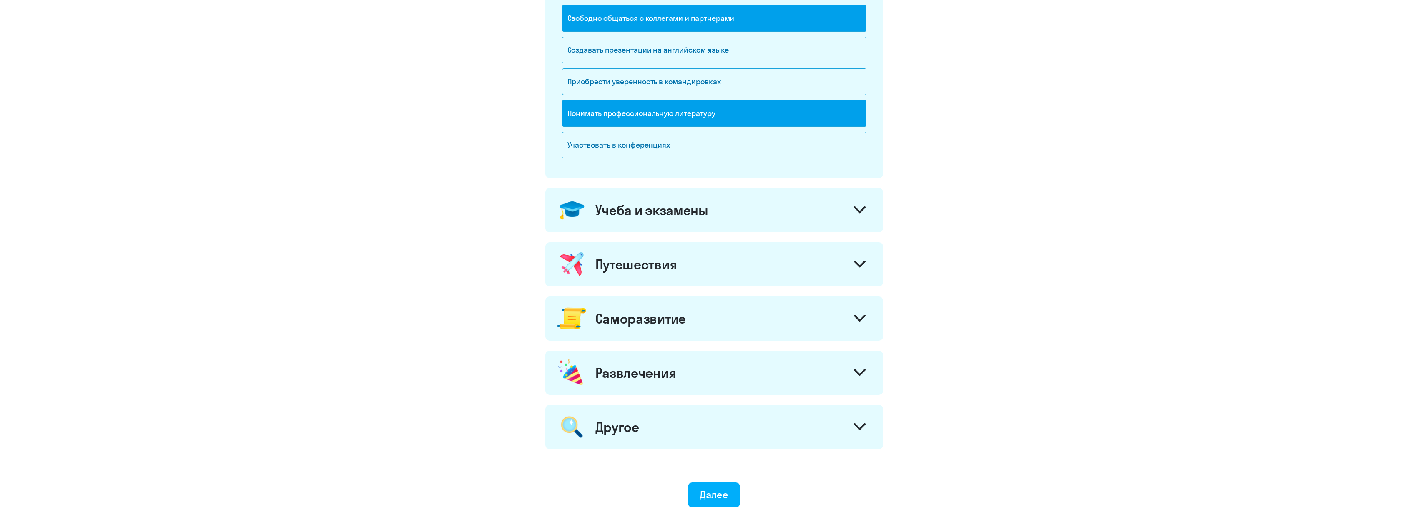
click at [635, 271] on div "Путешествия" at bounding box center [636, 264] width 82 height 17
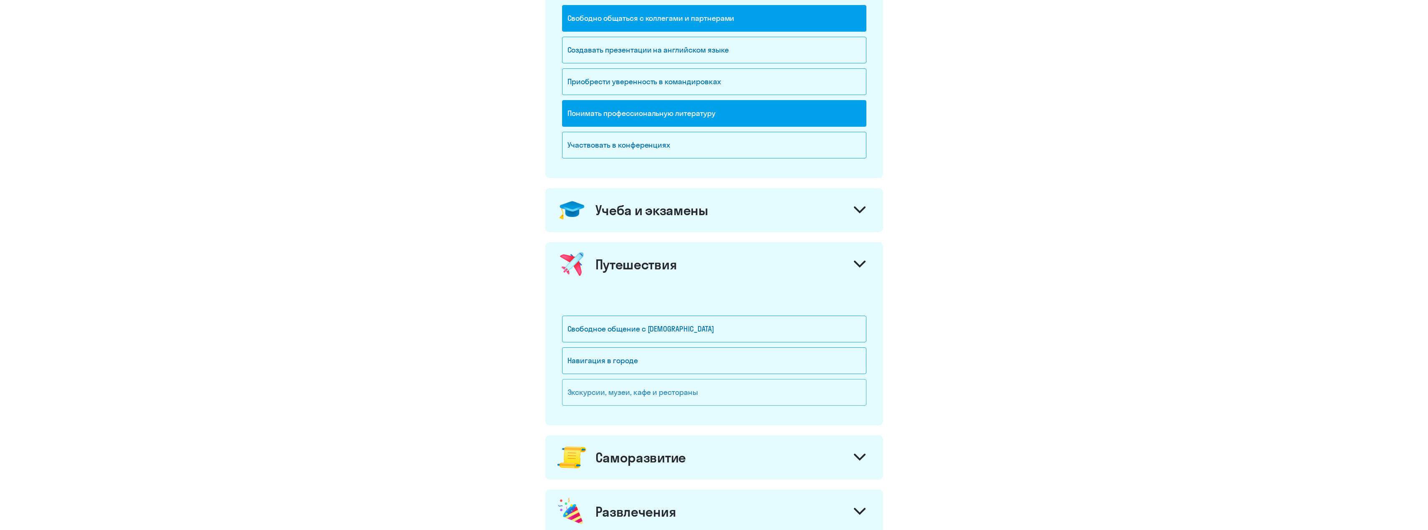
click at [631, 391] on div "Экскурсии, музеи, кафе и рестораны" at bounding box center [714, 392] width 304 height 27
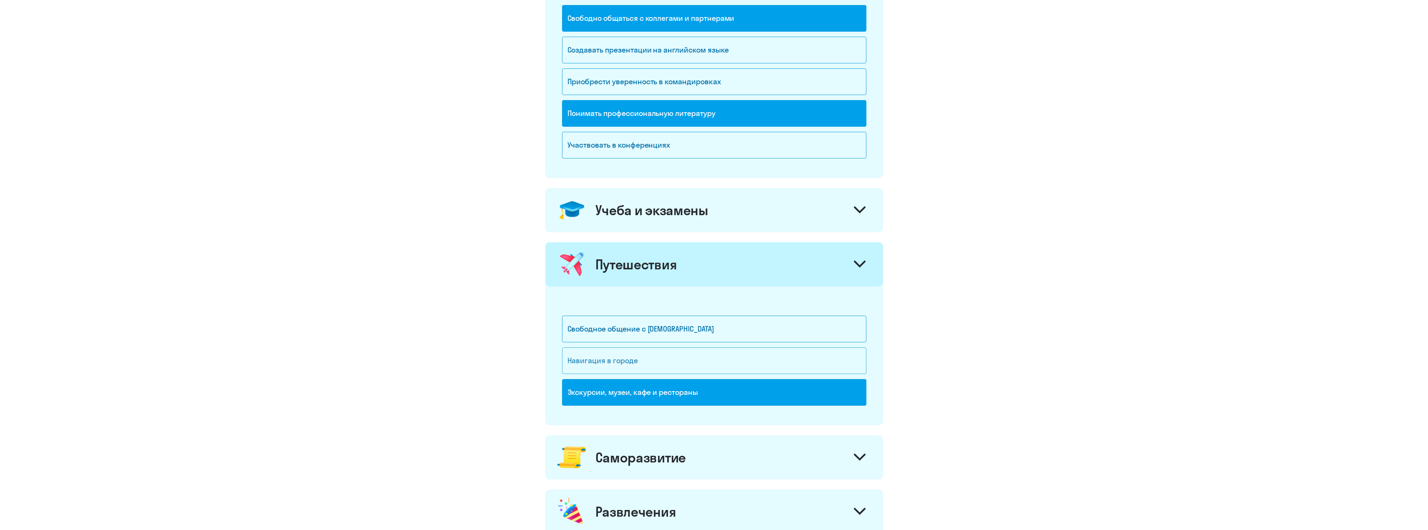
click at [619, 364] on div "Навигация в городе" at bounding box center [714, 360] width 304 height 27
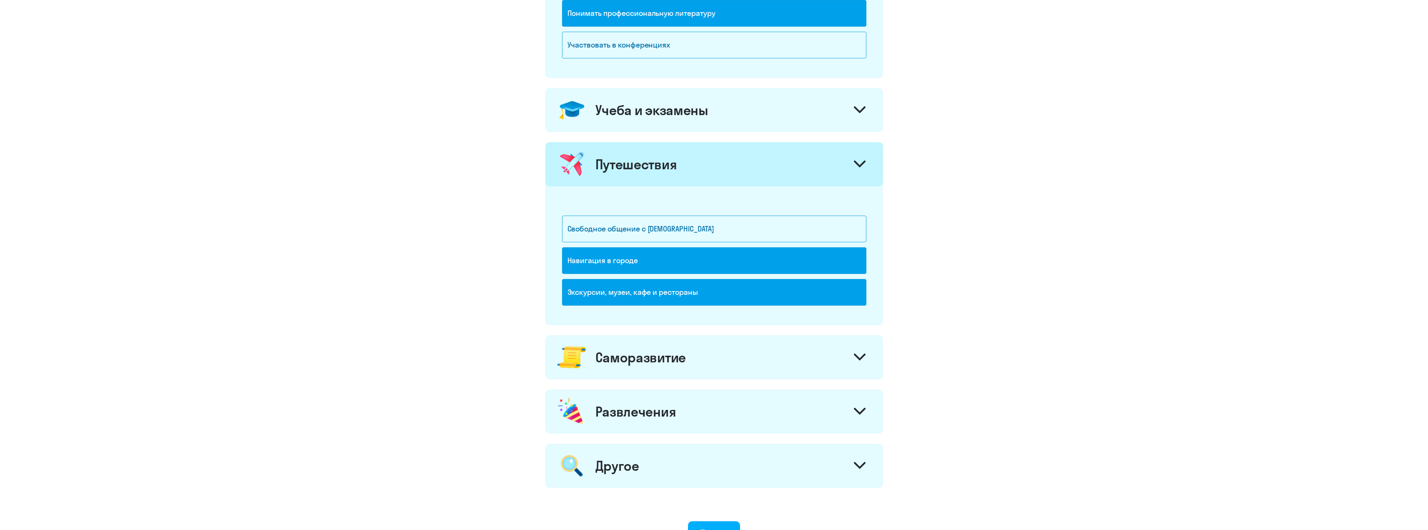
scroll to position [404, 0]
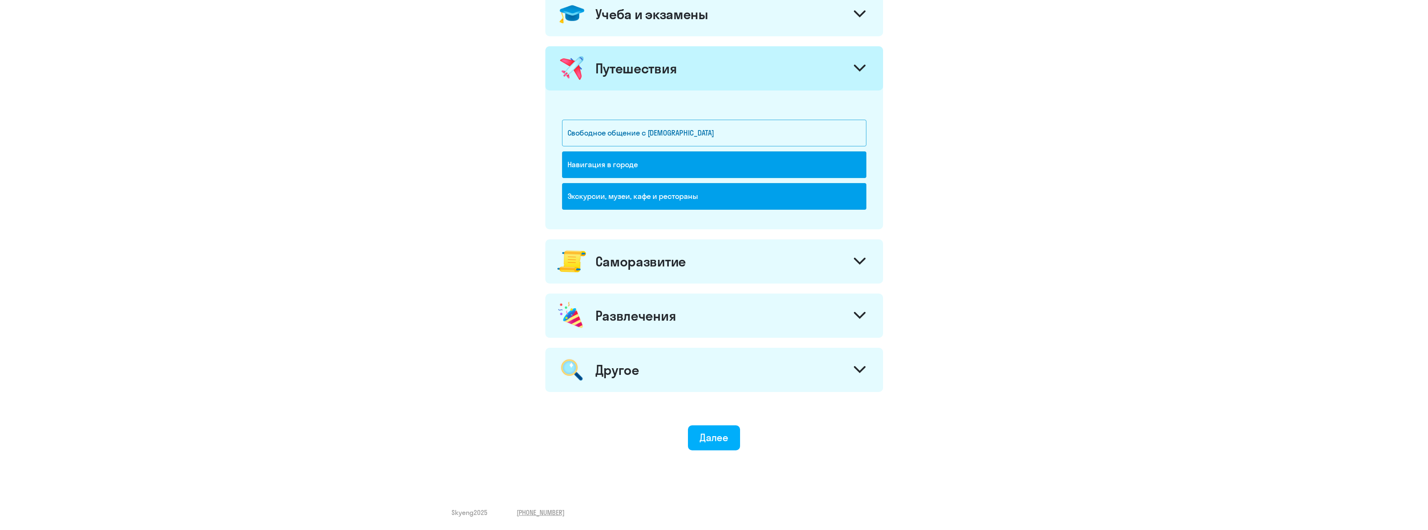
click at [655, 264] on div "Саморазвитие" at bounding box center [640, 261] width 90 height 17
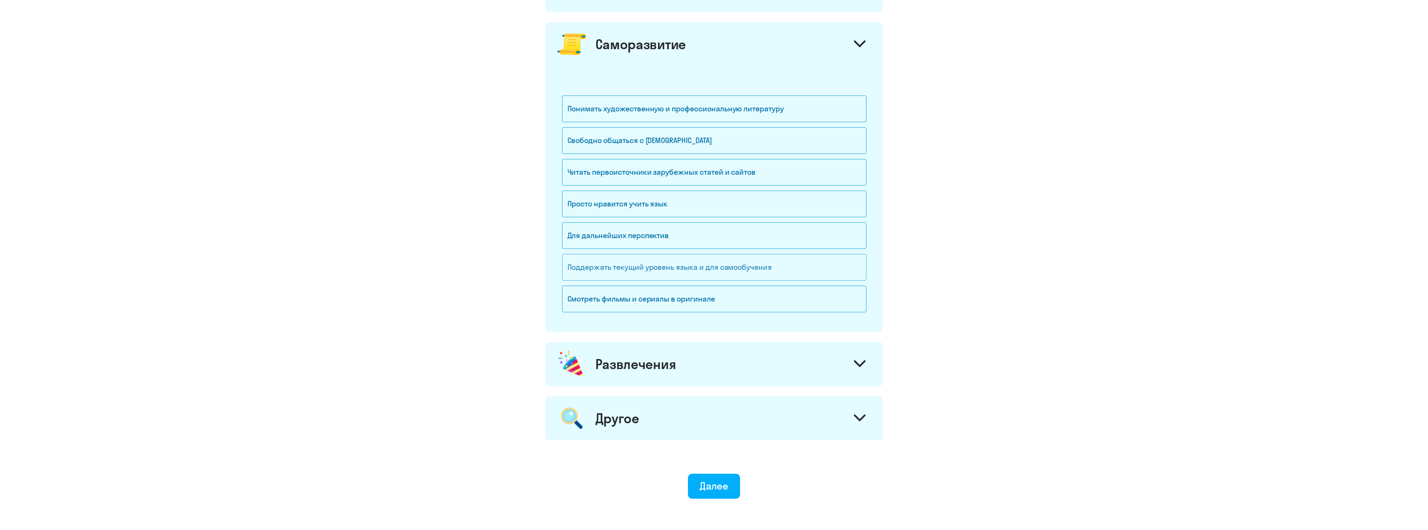
scroll to position [655, 0]
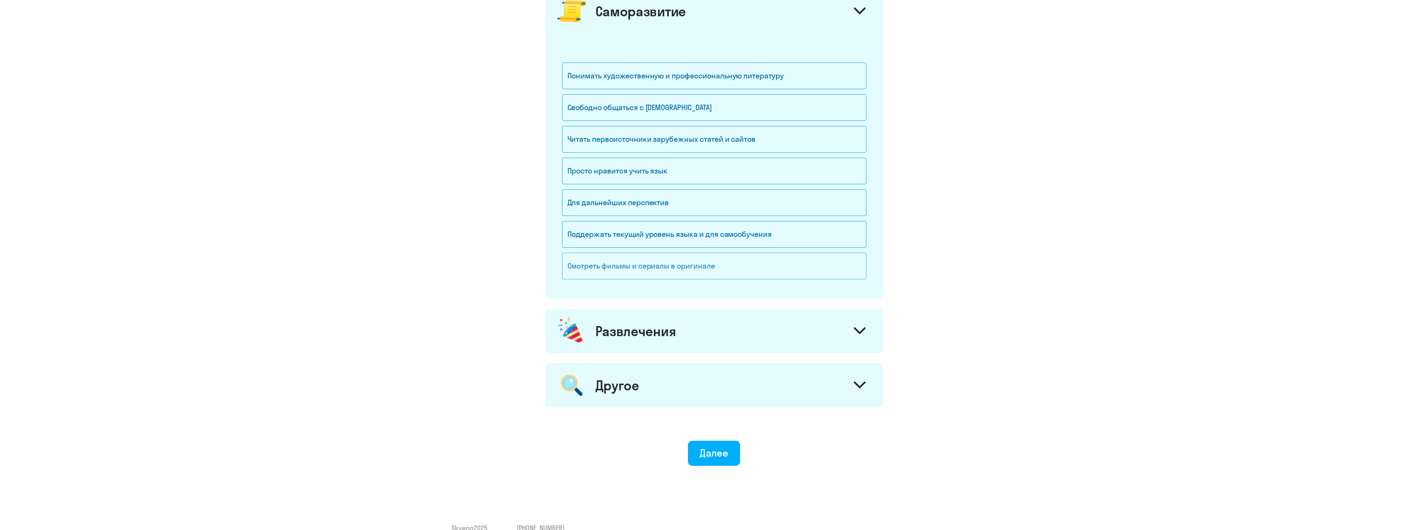
click at [641, 263] on div "Смотреть фильмы и сериалы в оригинале" at bounding box center [714, 266] width 304 height 27
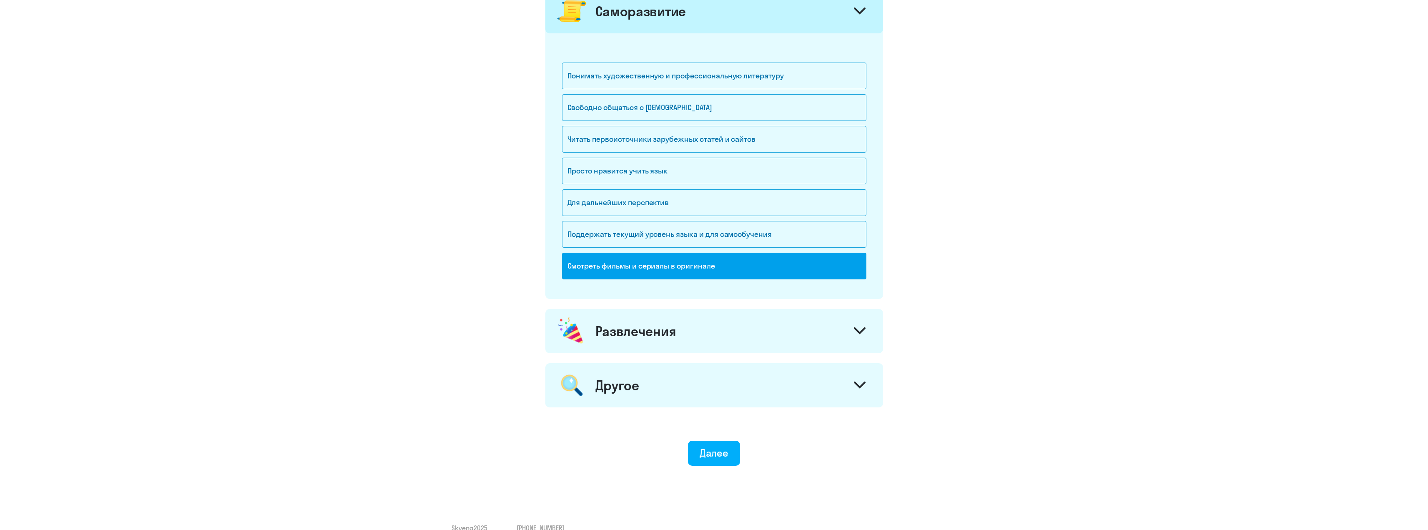
click at [648, 327] on div "Развлечения" at bounding box center [635, 331] width 81 height 17
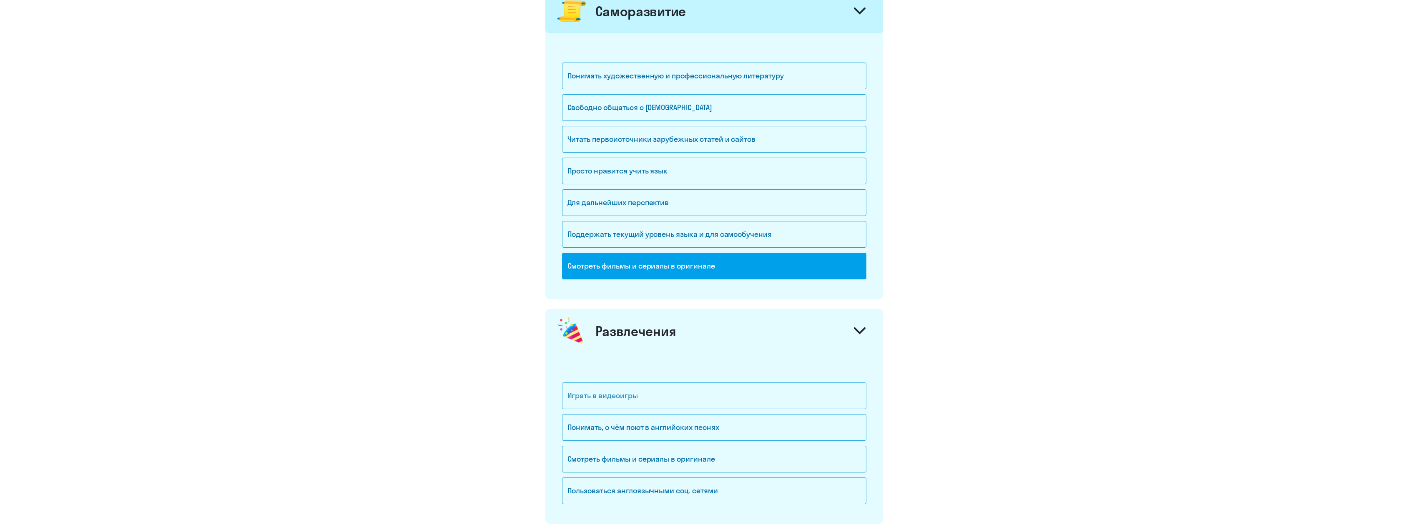
click at [646, 389] on div "Играть в видеоигры" at bounding box center [714, 395] width 304 height 27
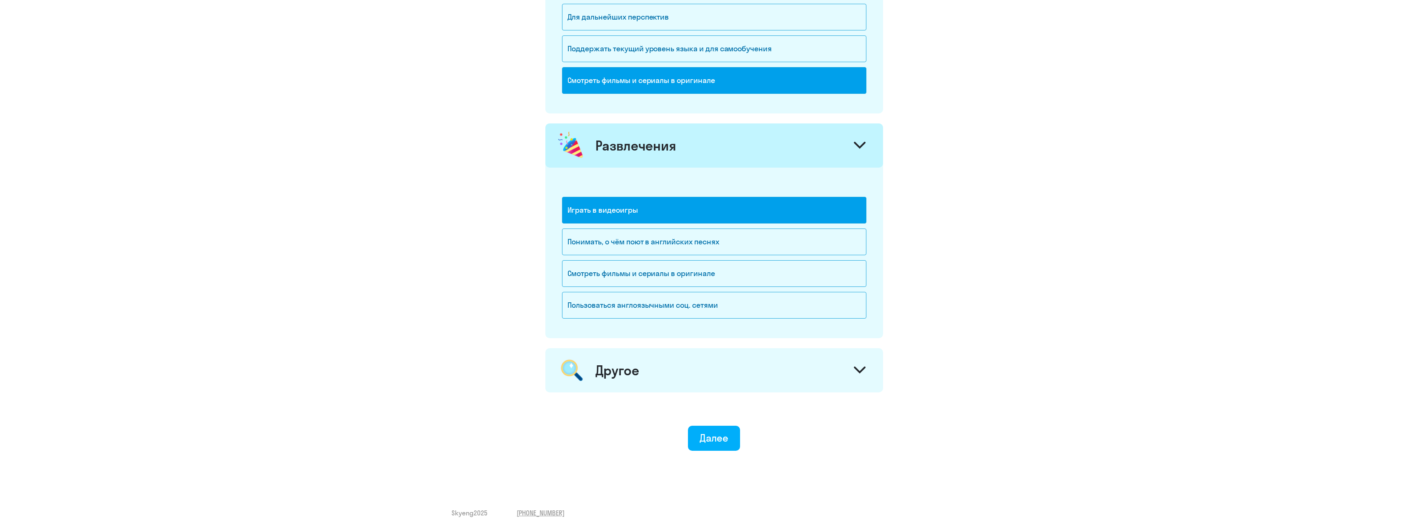
scroll to position [840, 0]
click at [670, 366] on div "Другое" at bounding box center [714, 370] width 338 height 44
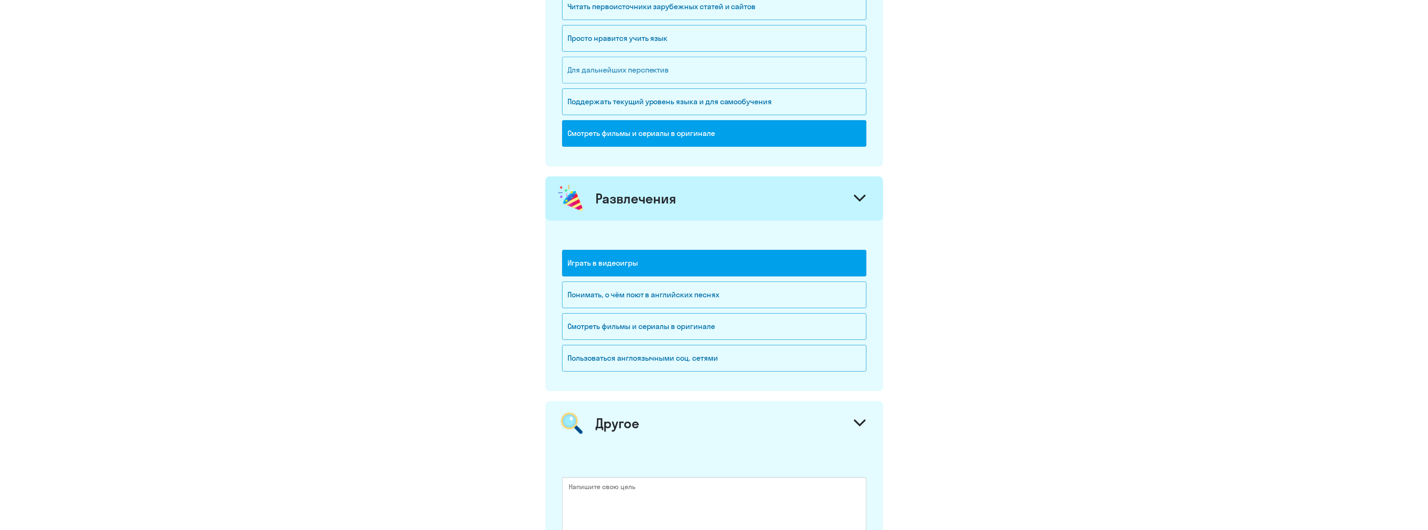
scroll to position [549, 0]
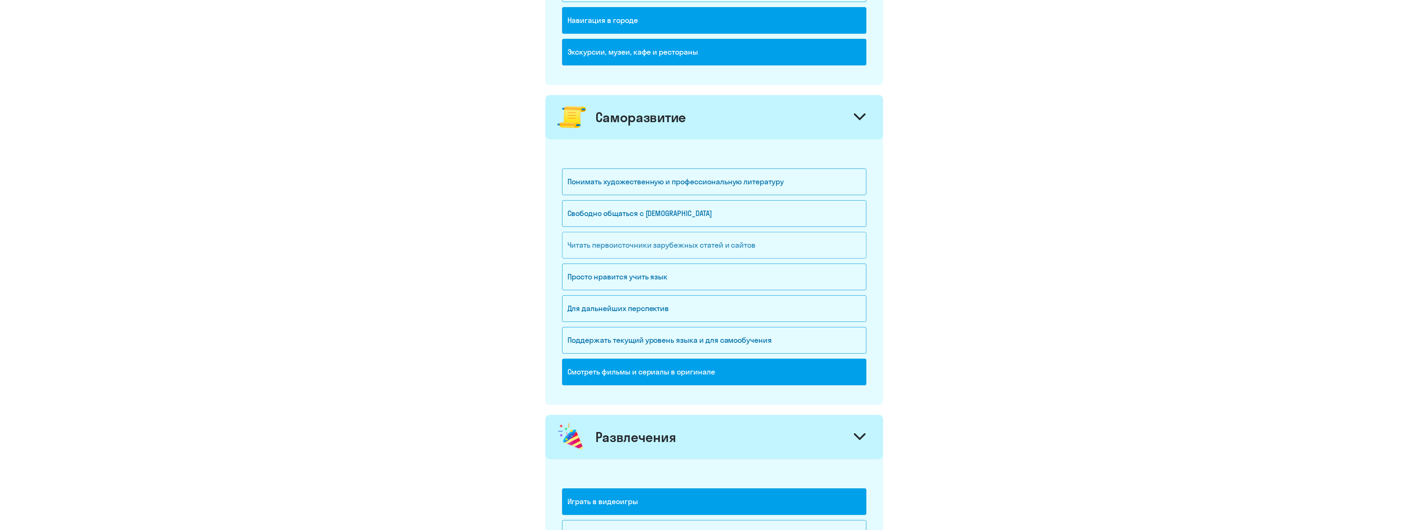
click at [656, 243] on div "Читать первоисточники зарубежных статей и сайтов" at bounding box center [714, 245] width 304 height 27
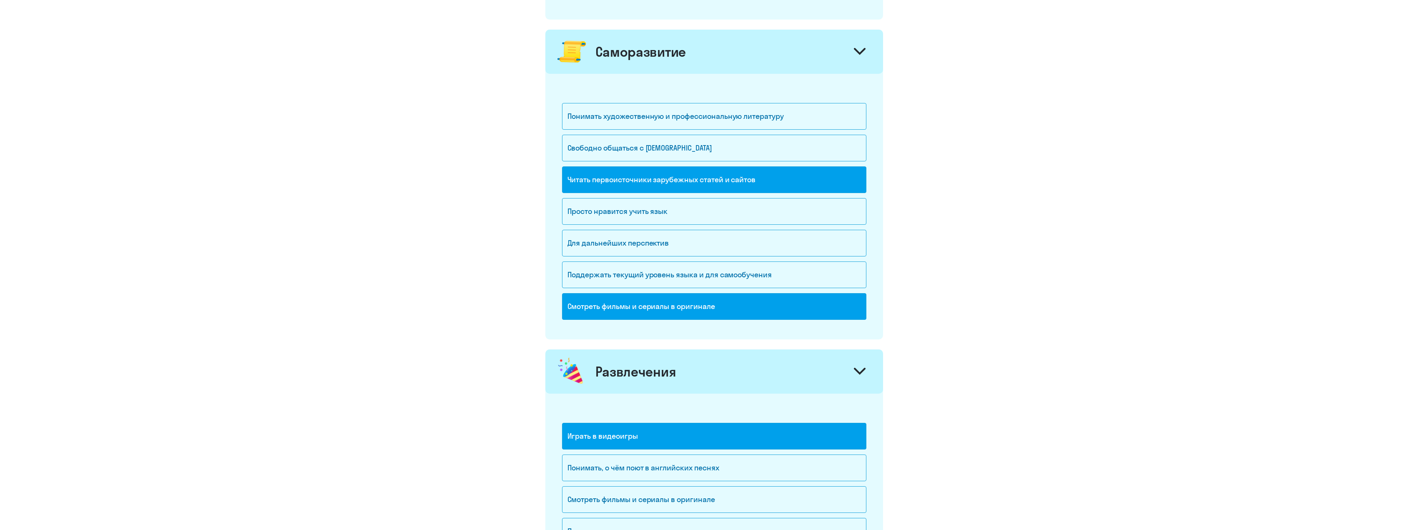
scroll to position [947, 0]
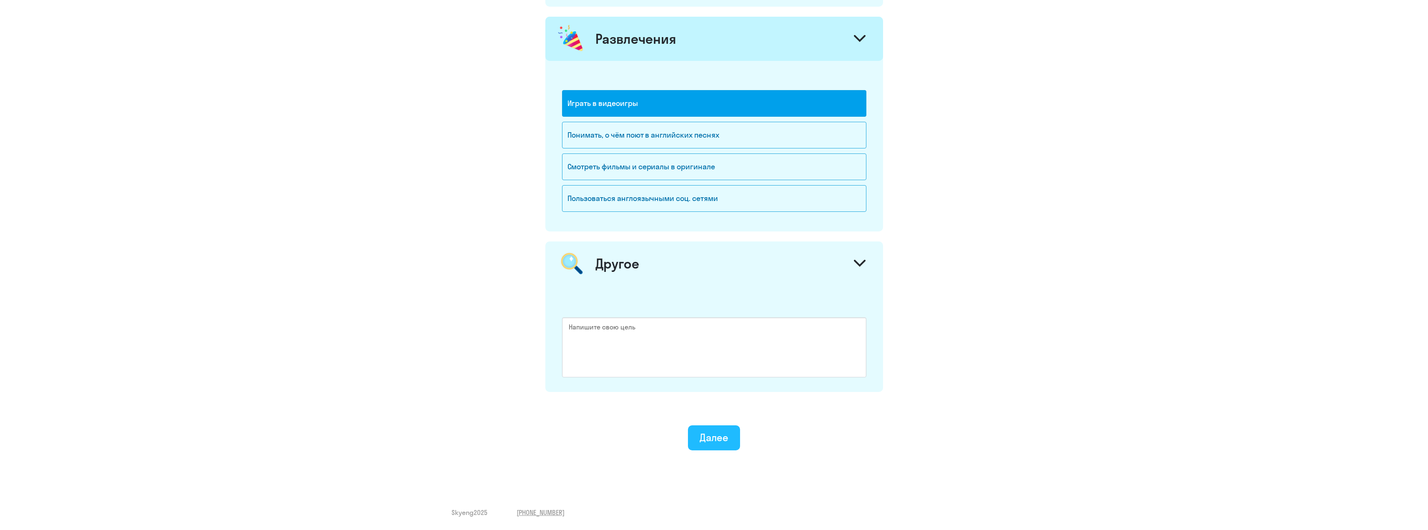
click at [723, 441] on div "Далее" at bounding box center [714, 437] width 29 height 13
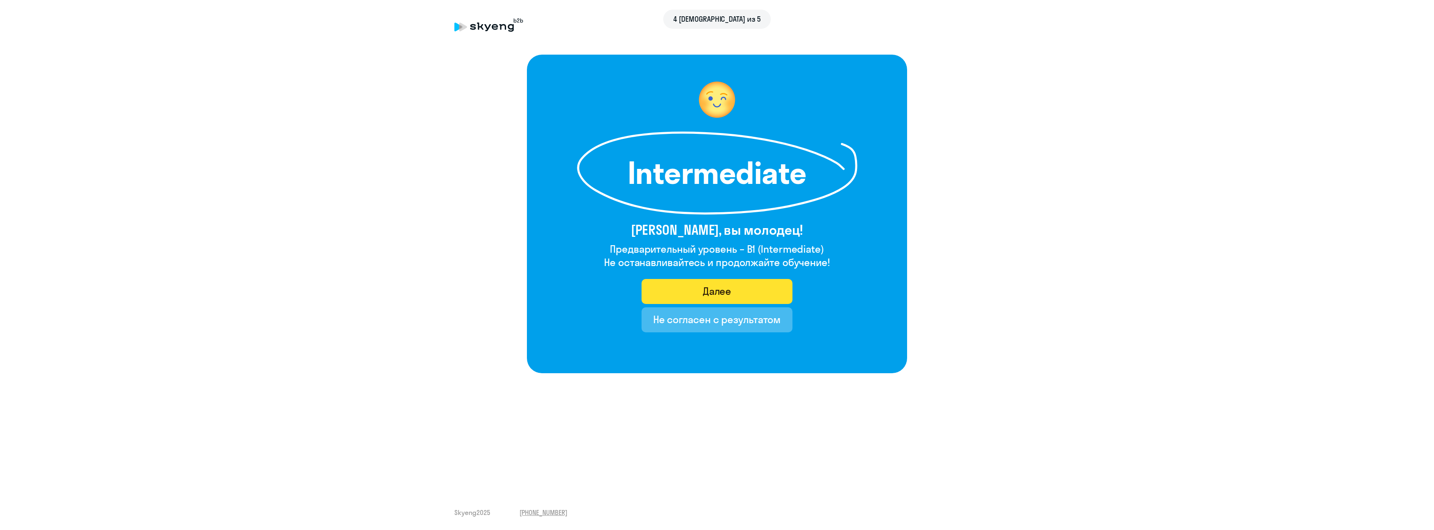
click at [712, 294] on div "Далее" at bounding box center [717, 290] width 29 height 13
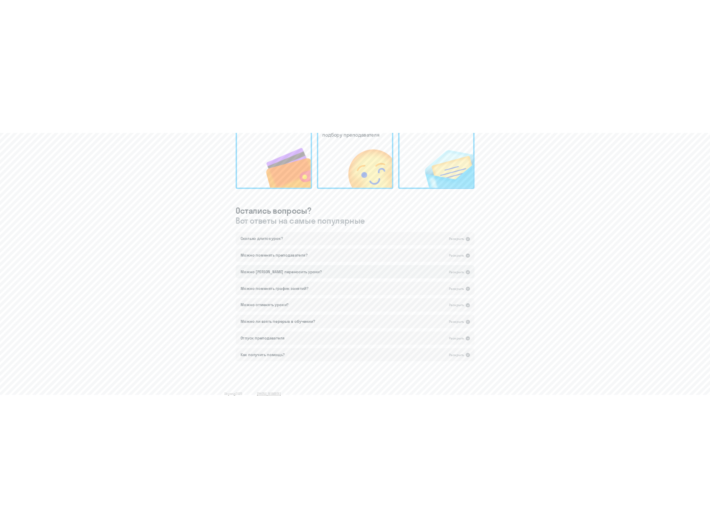
scroll to position [334, 0]
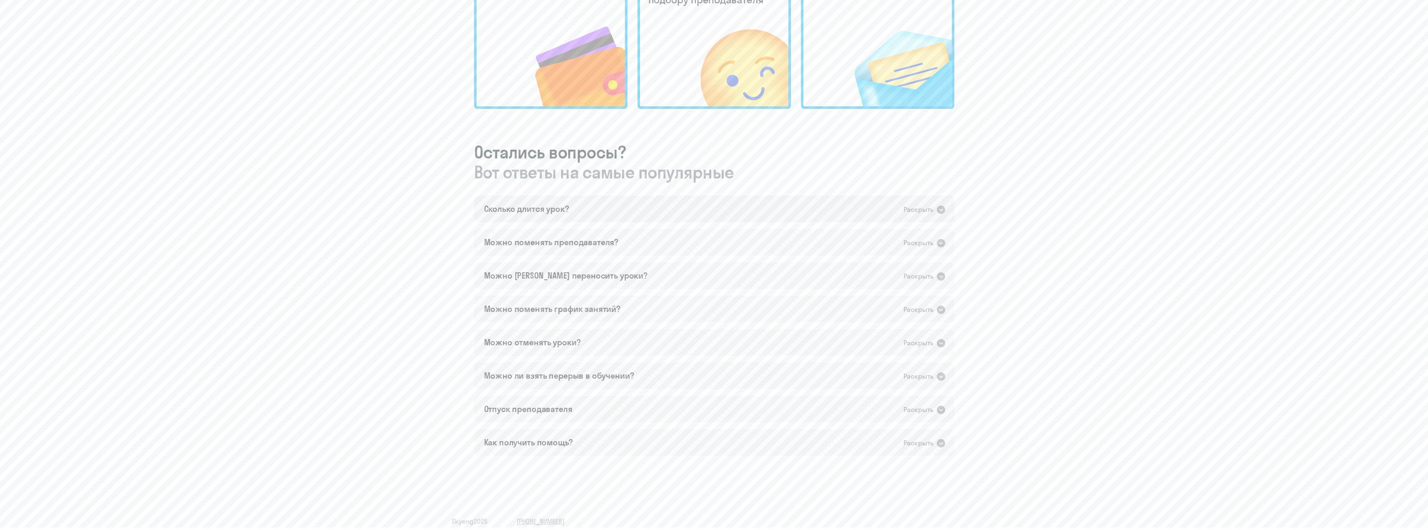
click at [572, 215] on div "Сколько длится урок? Раскрыть" at bounding box center [714, 209] width 480 height 27
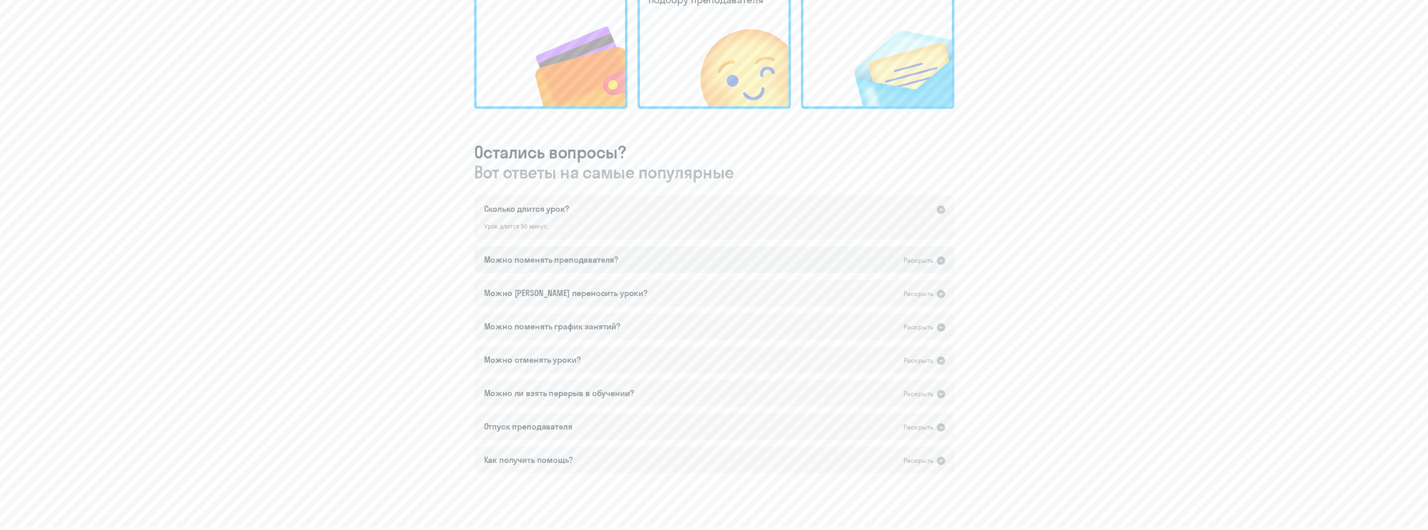
click at [564, 257] on div "Можно поменять преподавателя?" at bounding box center [551, 260] width 135 height 12
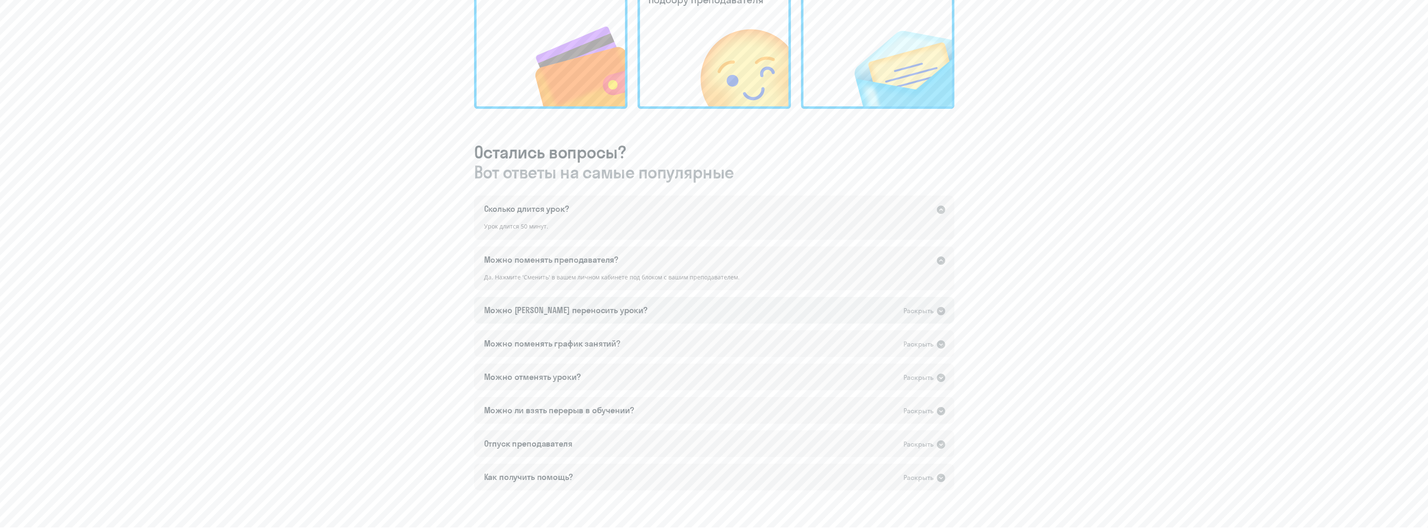
click at [595, 311] on div "Можно ли переносить уроки?" at bounding box center [565, 310] width 163 height 12
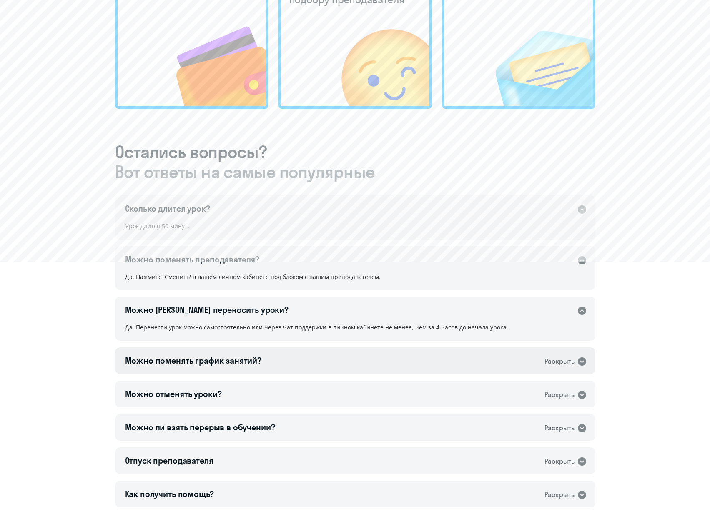
click at [209, 358] on div "Можно поменять график занятий?" at bounding box center [193, 361] width 137 height 12
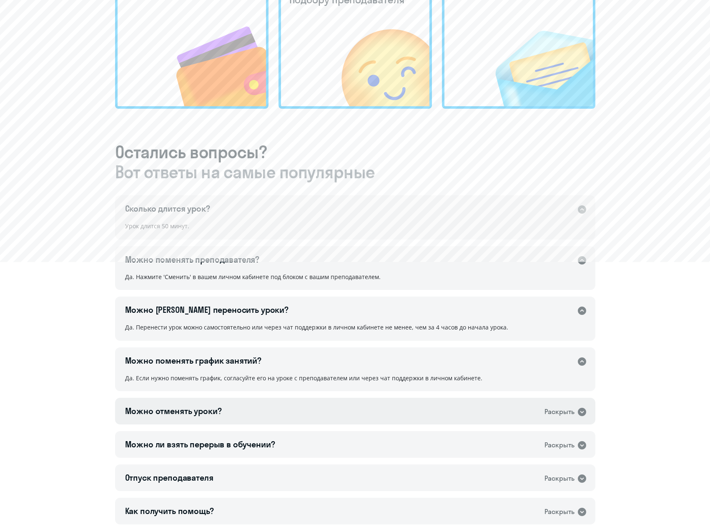
click at [195, 406] on div "Можно отменять уроки?" at bounding box center [173, 412] width 97 height 12
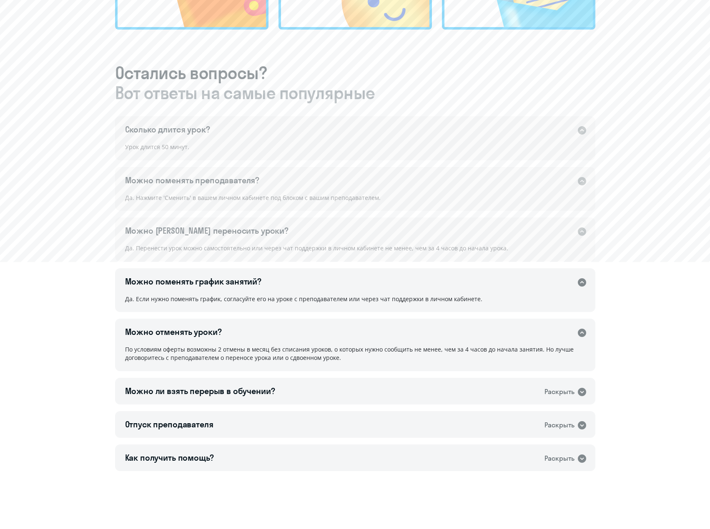
scroll to position [417, 0]
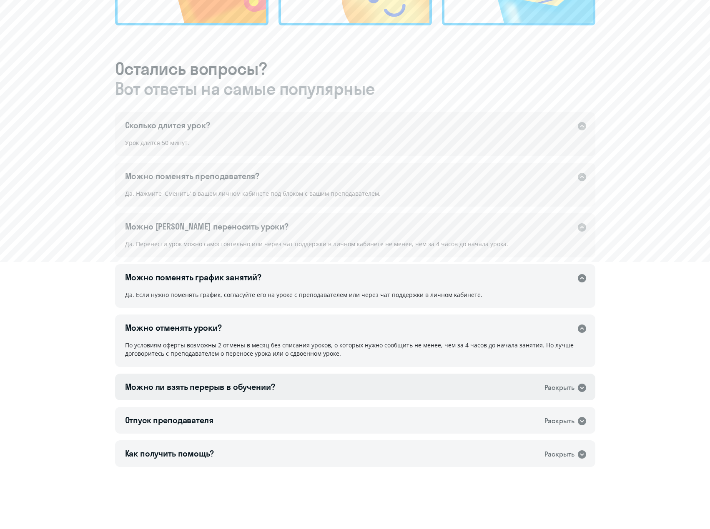
click at [223, 386] on div "Можно ли взять перерыв в обучении?" at bounding box center [200, 387] width 150 height 12
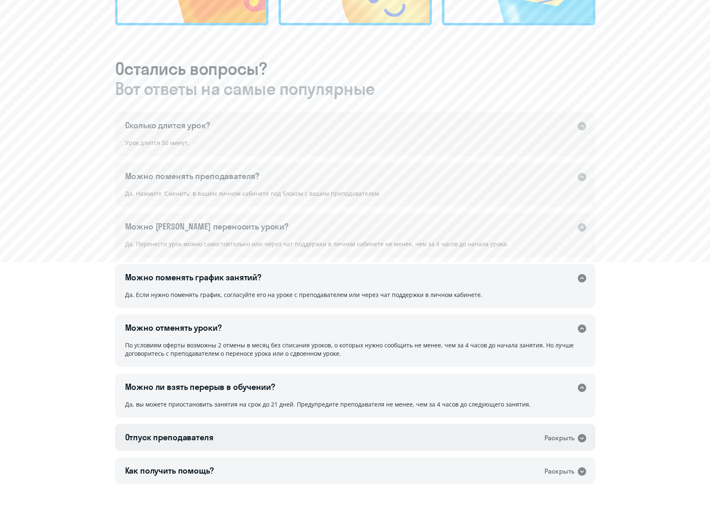
click at [214, 429] on div "Отпуск преподавателя Раскрыть" at bounding box center [355, 437] width 480 height 27
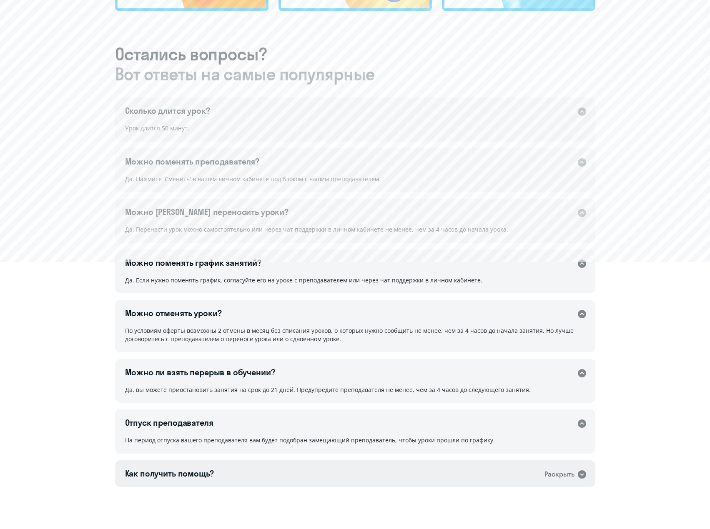
scroll to position [472, 0]
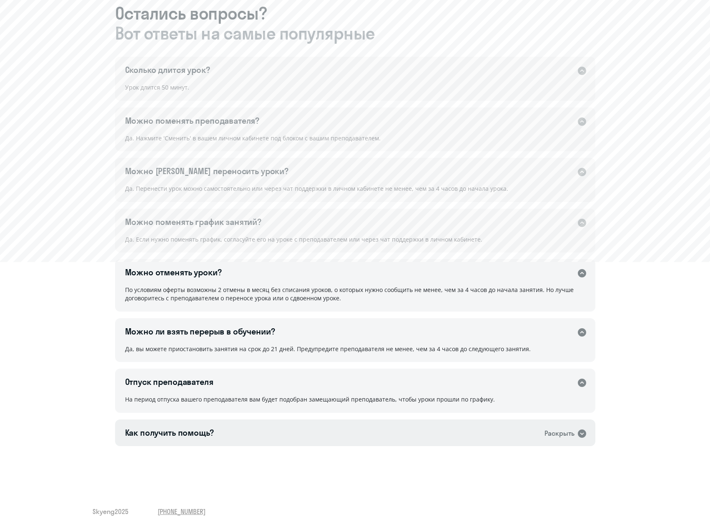
click at [213, 428] on div "Как получить помощь? Раскрыть" at bounding box center [355, 433] width 480 height 27
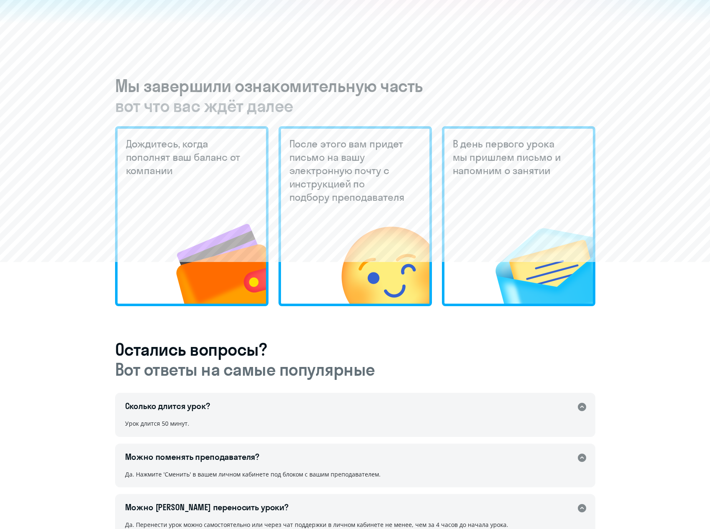
scroll to position [0, 0]
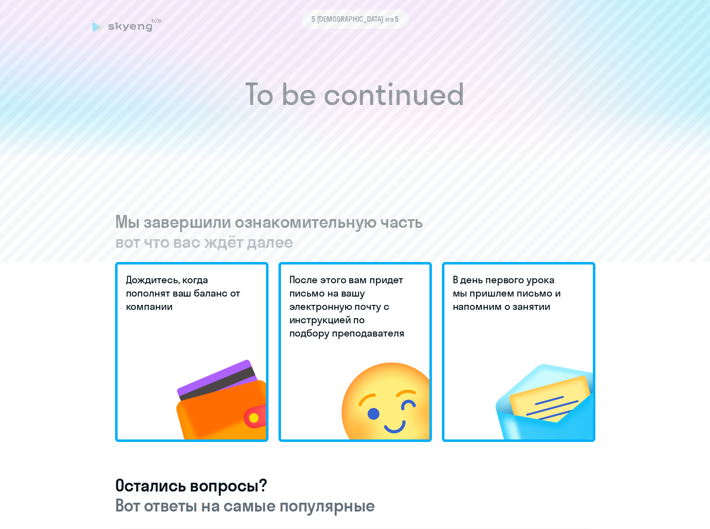
click at [521, 98] on h1 "To be continued" at bounding box center [355, 94] width 677 height 29
click at [130, 28] on div "5 шаг из 5" at bounding box center [355, 24] width 525 height 19
click at [364, 15] on span "5 шаг из 5" at bounding box center [355, 19] width 88 height 11
click at [313, 88] on h1 "To be continued" at bounding box center [355, 94] width 677 height 29
drag, startPoint x: 259, startPoint y: 200, endPoint x: 256, endPoint y: 210, distance: 10.5
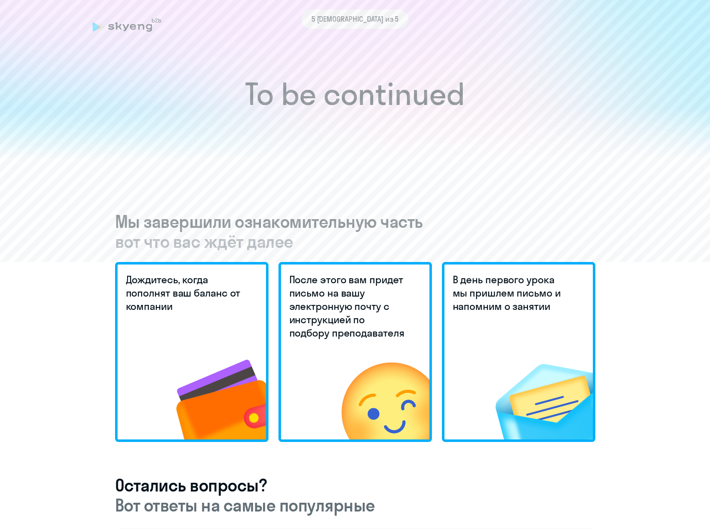
click at [256, 209] on div "To be continued Мы завершили ознакомительную часть вот что вас ждёт далее Дожди…" at bounding box center [355, 446] width 677 height 979
click at [183, 300] on h5 "Дождитесь, когда пополнят ваш баланс от компании" at bounding box center [185, 293] width 118 height 40
